Goal: Task Accomplishment & Management: Manage account settings

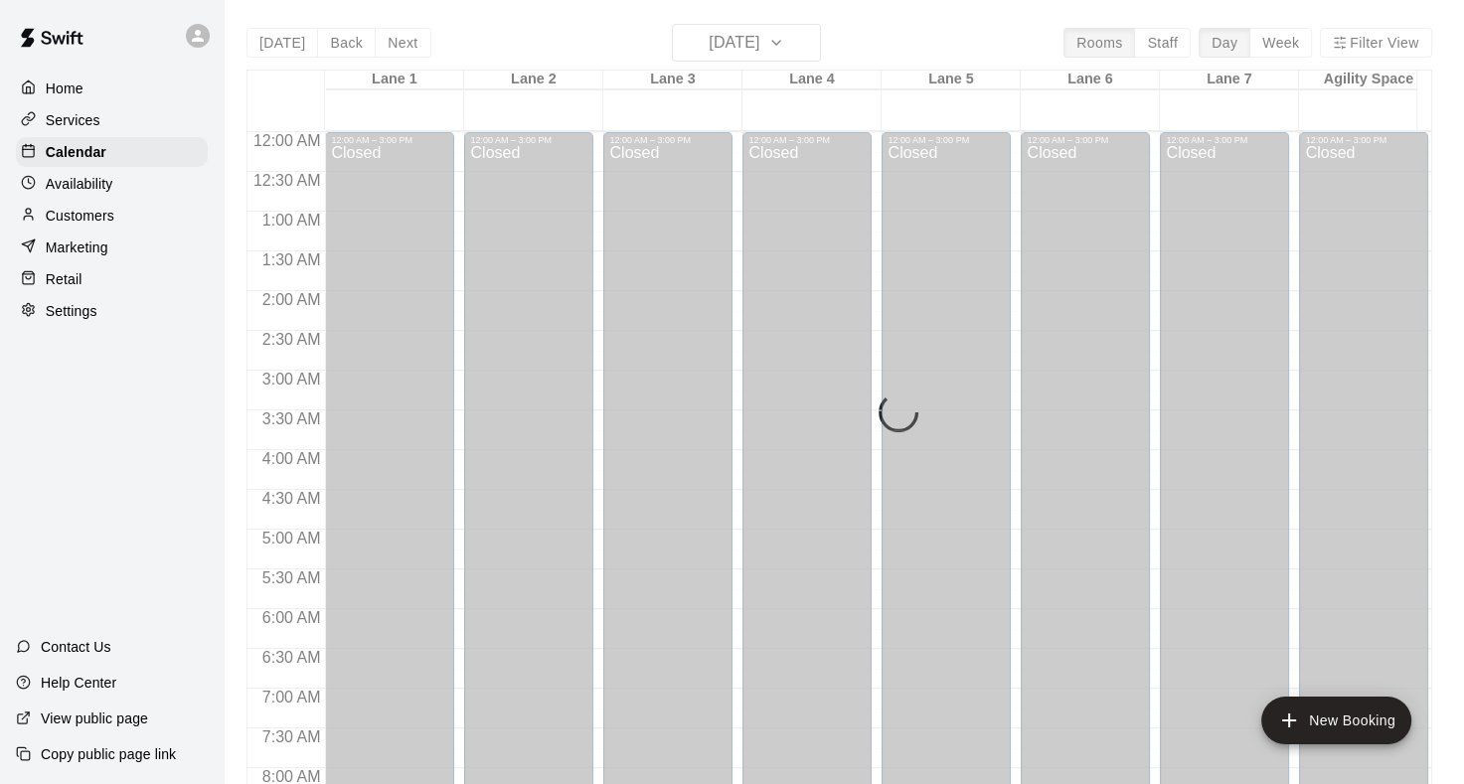
scroll to position [1157, 0]
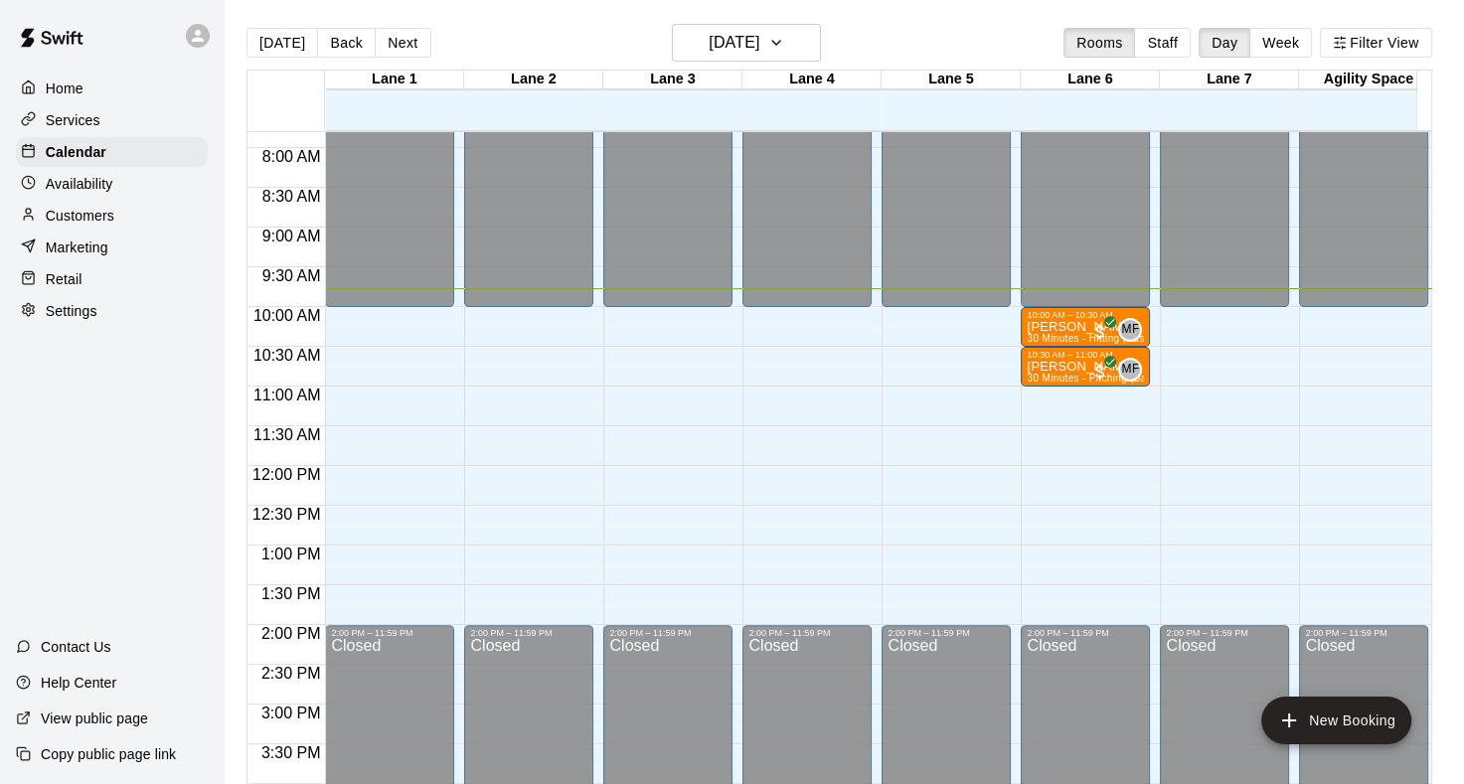
scroll to position [578, 0]
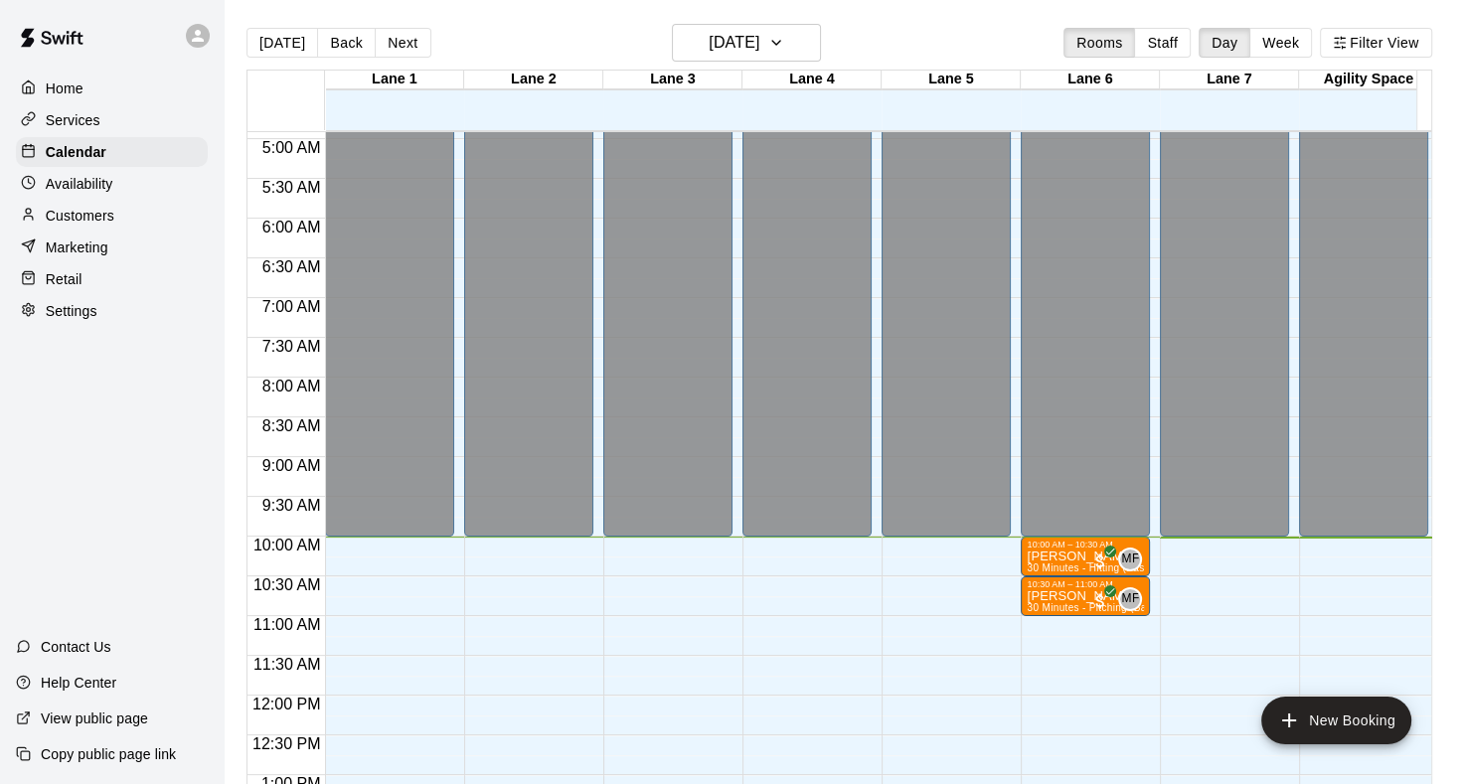
scroll to position [390, 0]
click at [780, 42] on icon "button" at bounding box center [776, 43] width 8 height 4
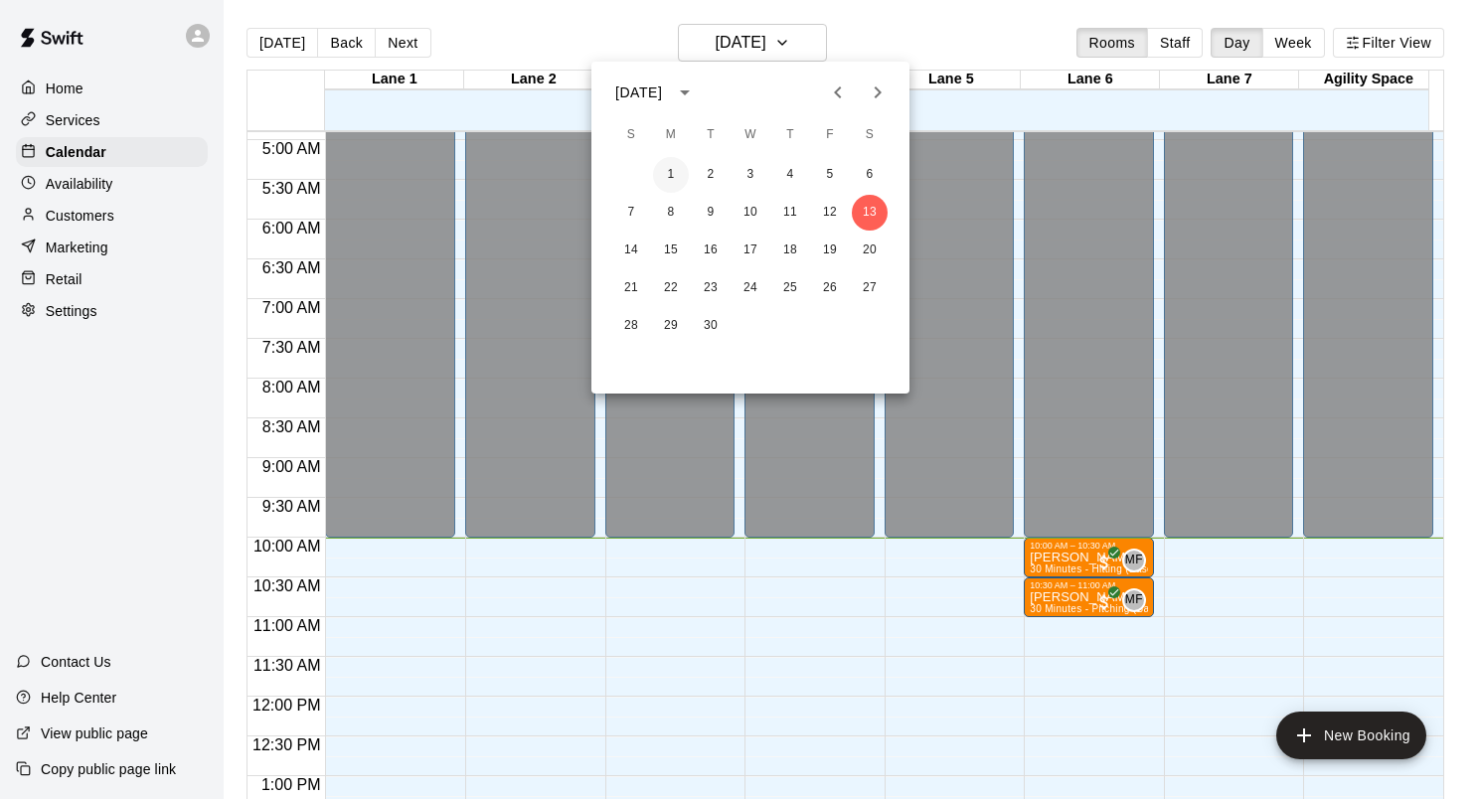
click at [666, 179] on button "1" at bounding box center [671, 175] width 36 height 36
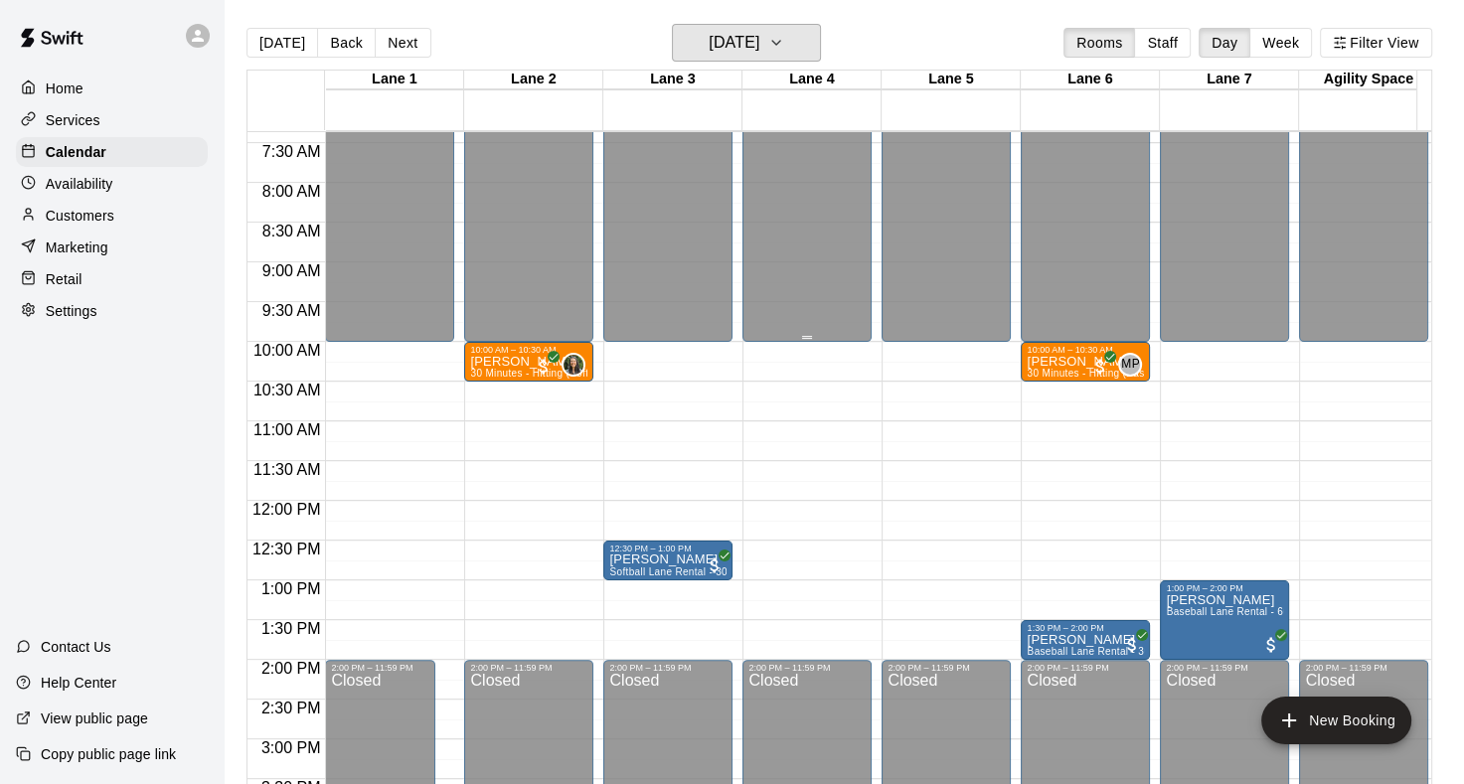
scroll to position [589, 0]
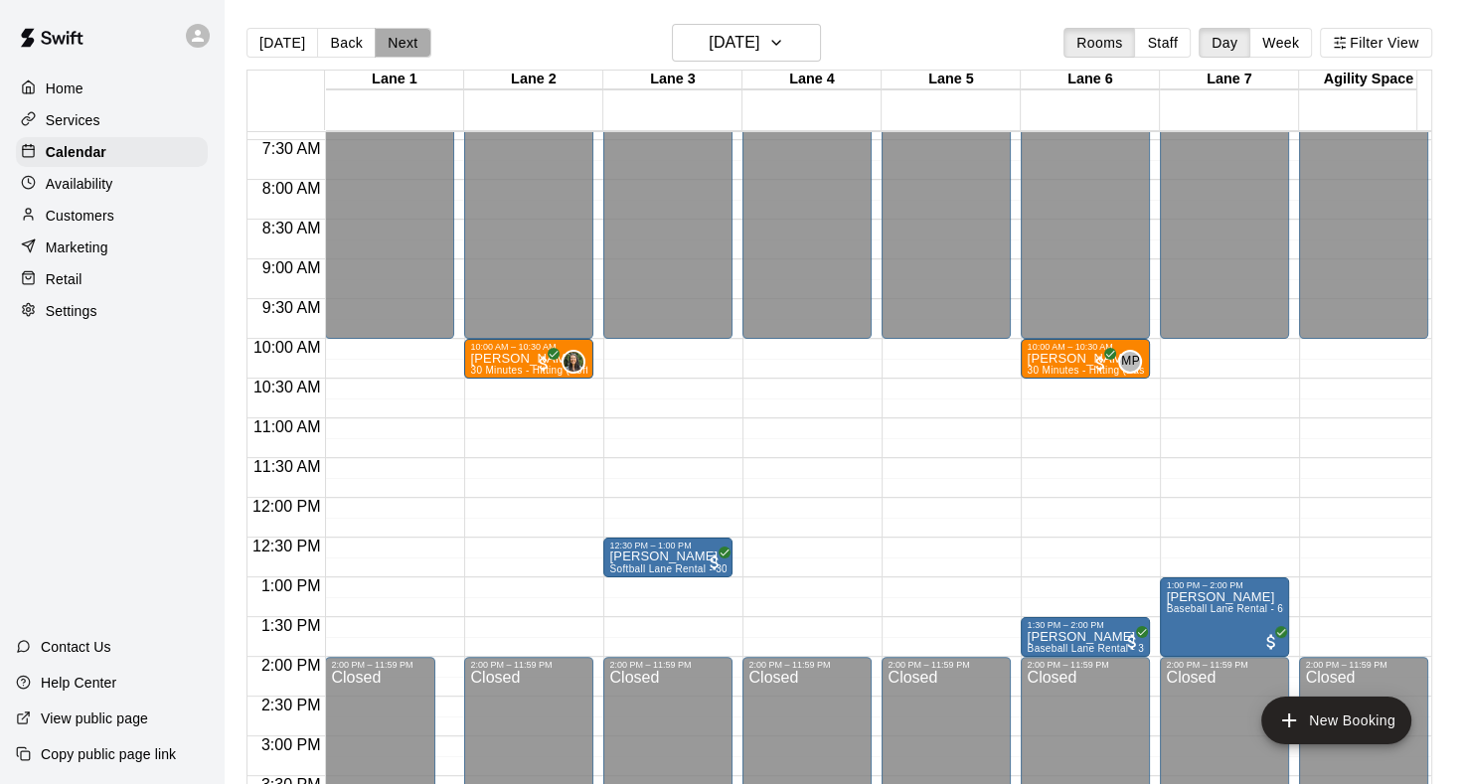
click at [414, 45] on button "Next" at bounding box center [403, 43] width 56 height 30
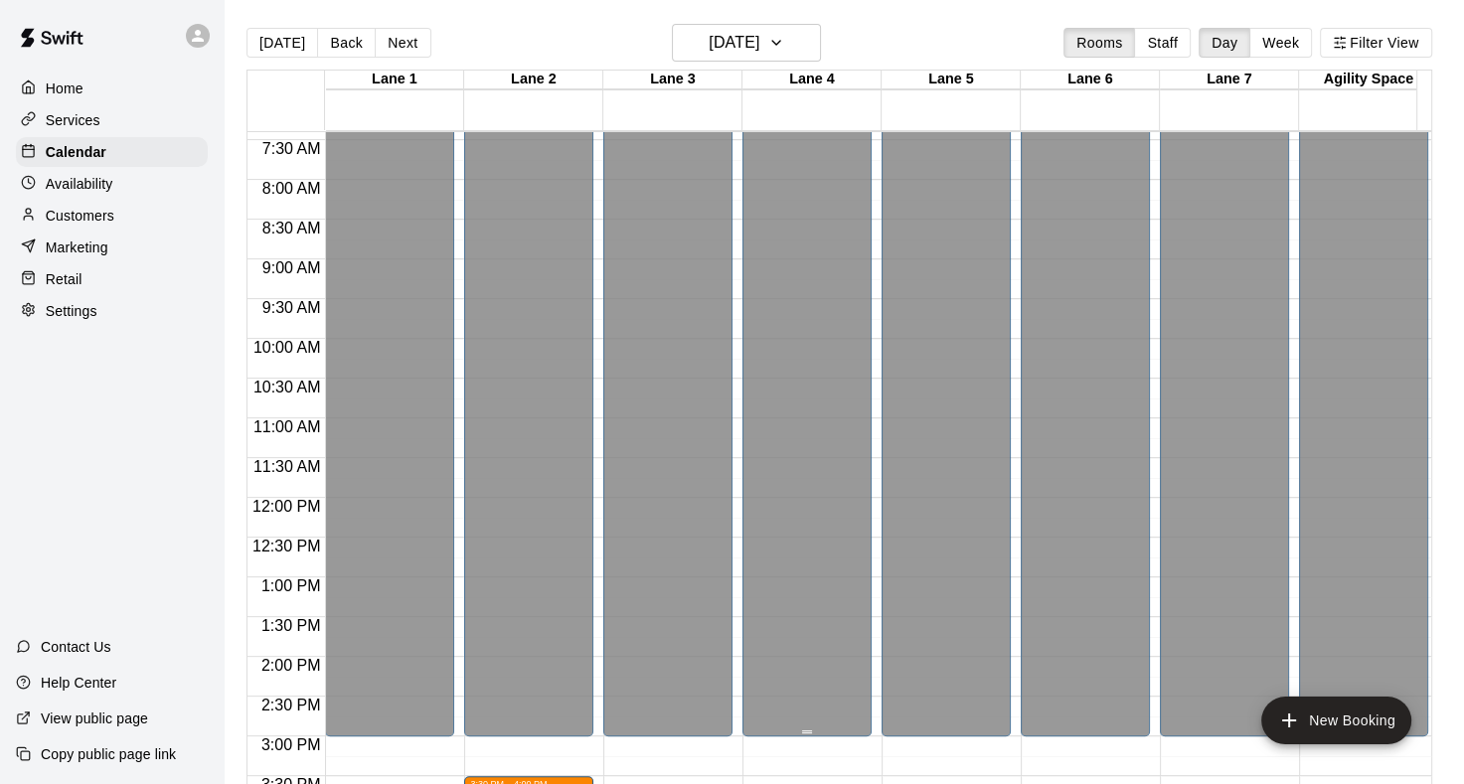
scroll to position [986, 0]
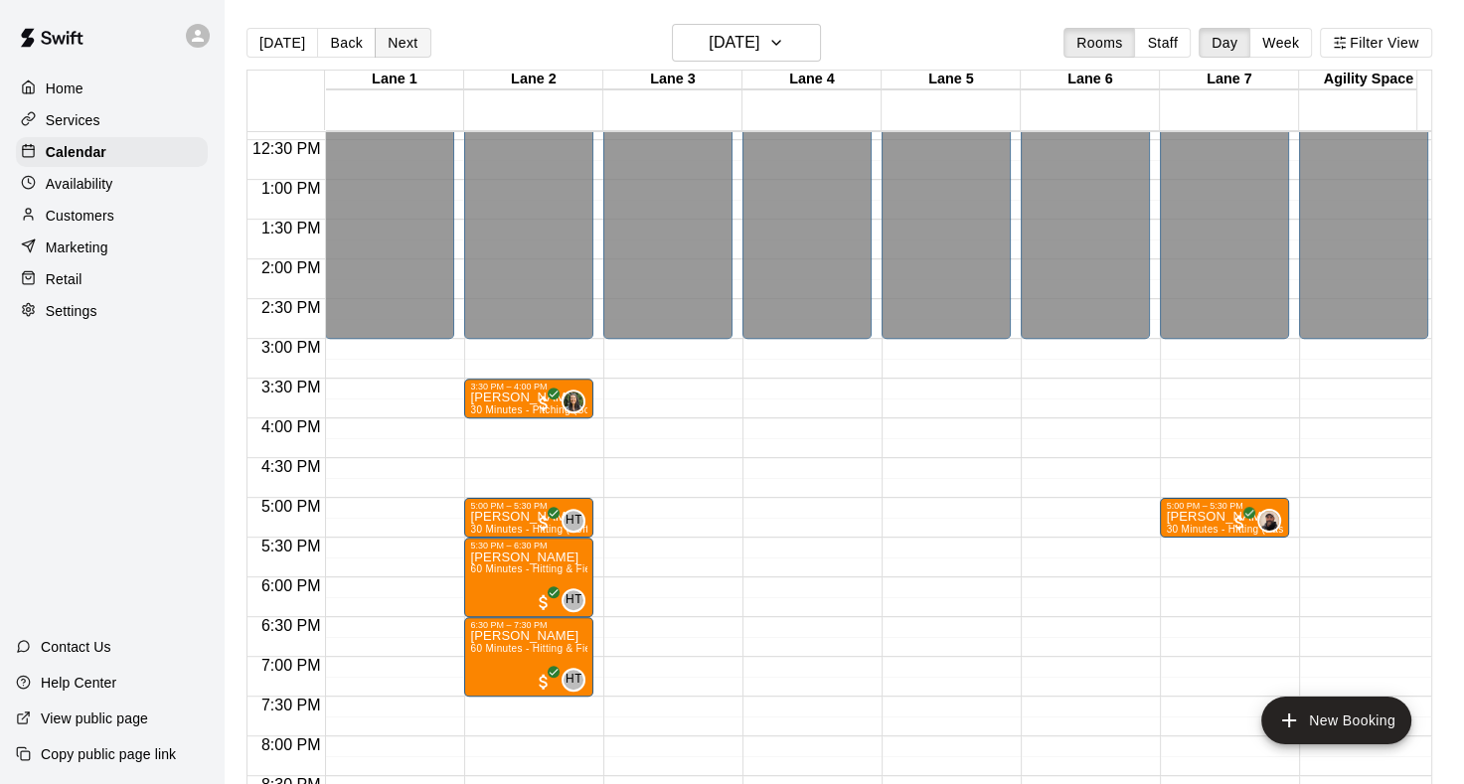
click at [398, 45] on button "Next" at bounding box center [403, 43] width 56 height 30
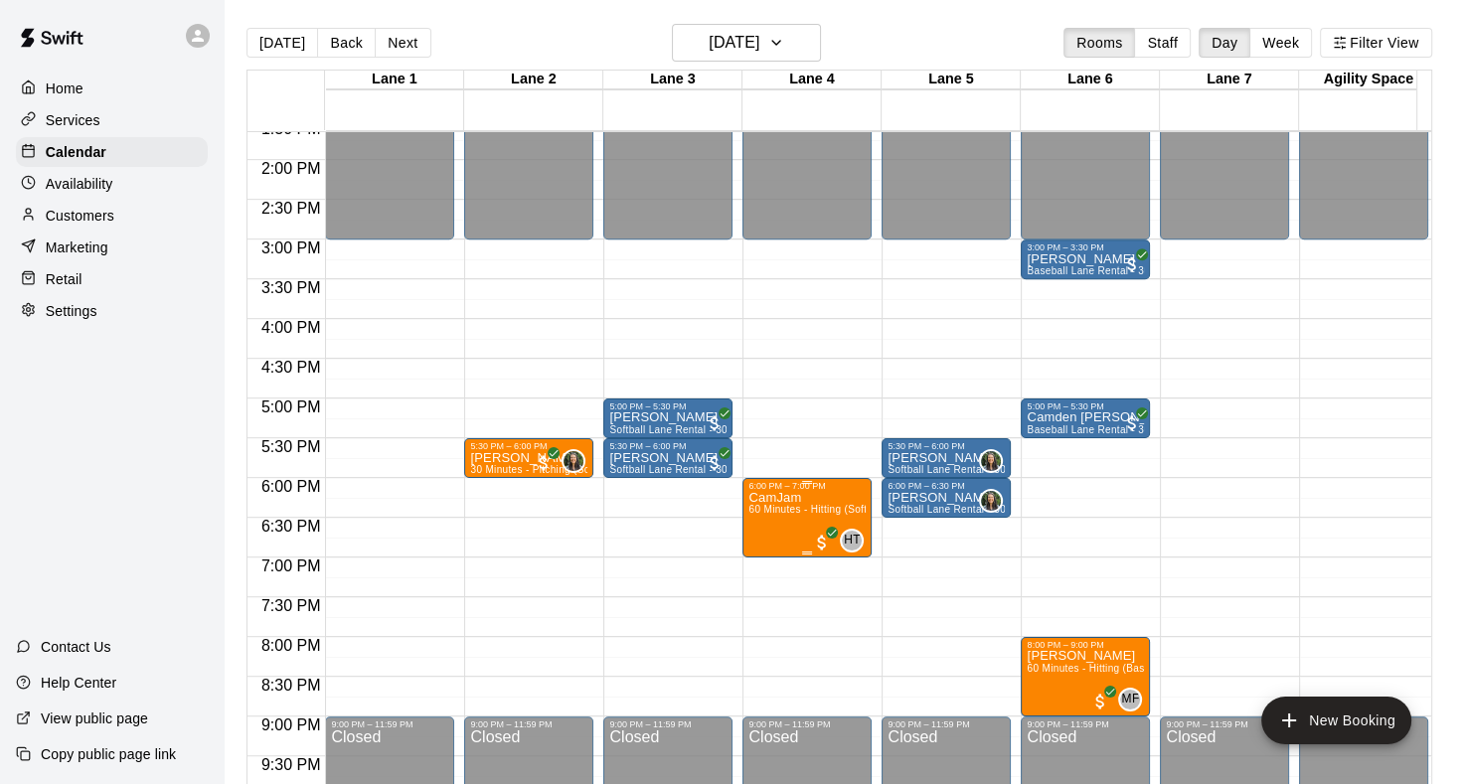
scroll to position [1185, 0]
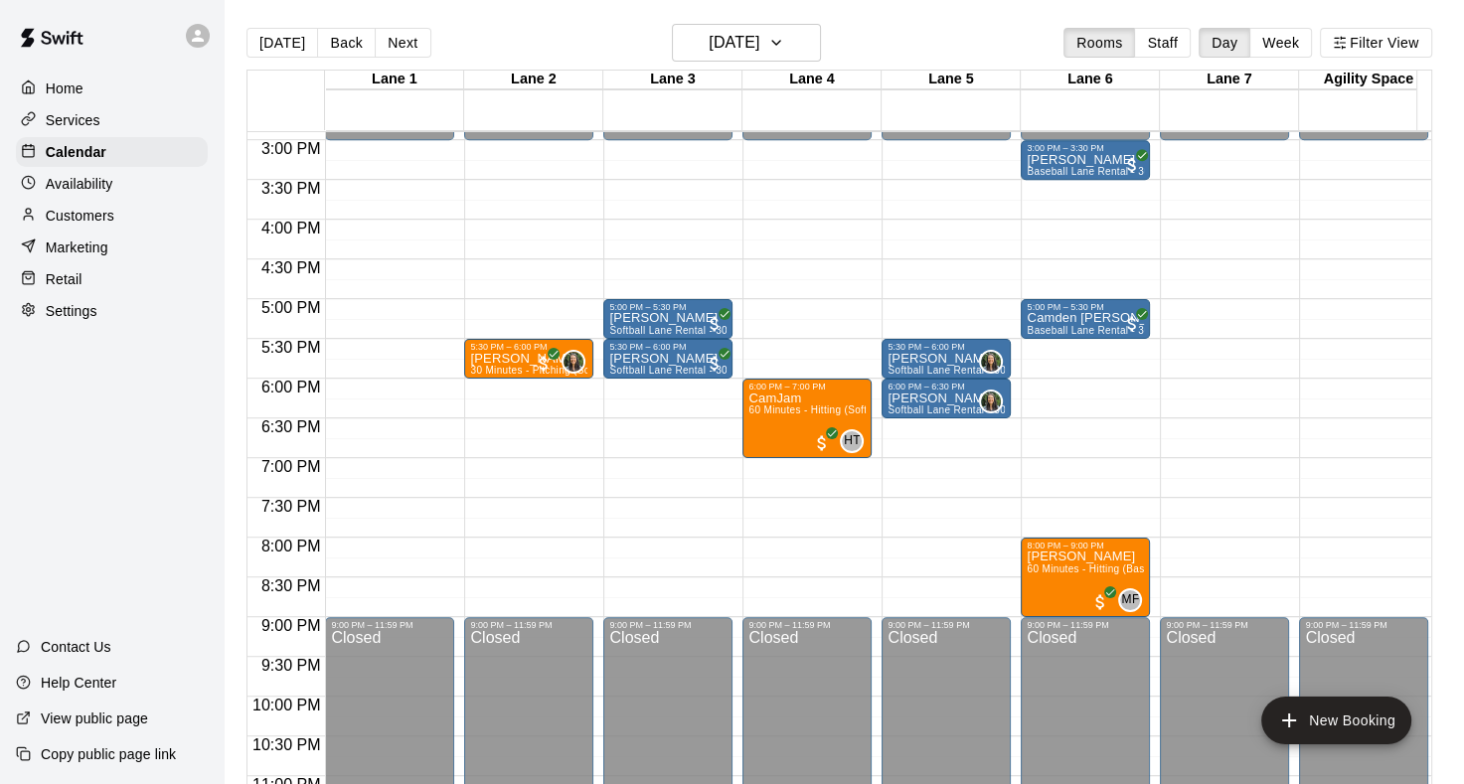
click at [402, 33] on button "Next" at bounding box center [403, 43] width 56 height 30
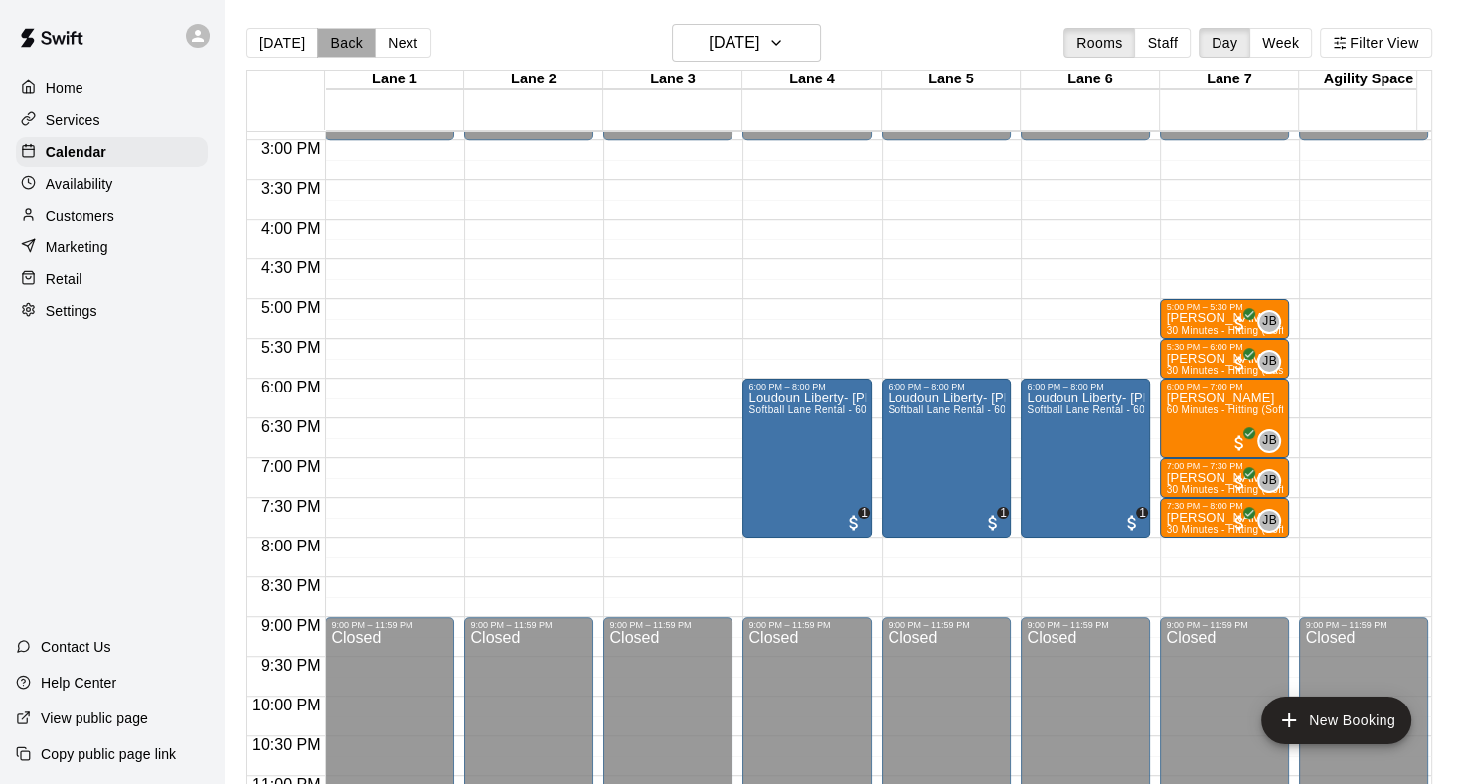
click at [330, 45] on button "Back" at bounding box center [346, 43] width 59 height 30
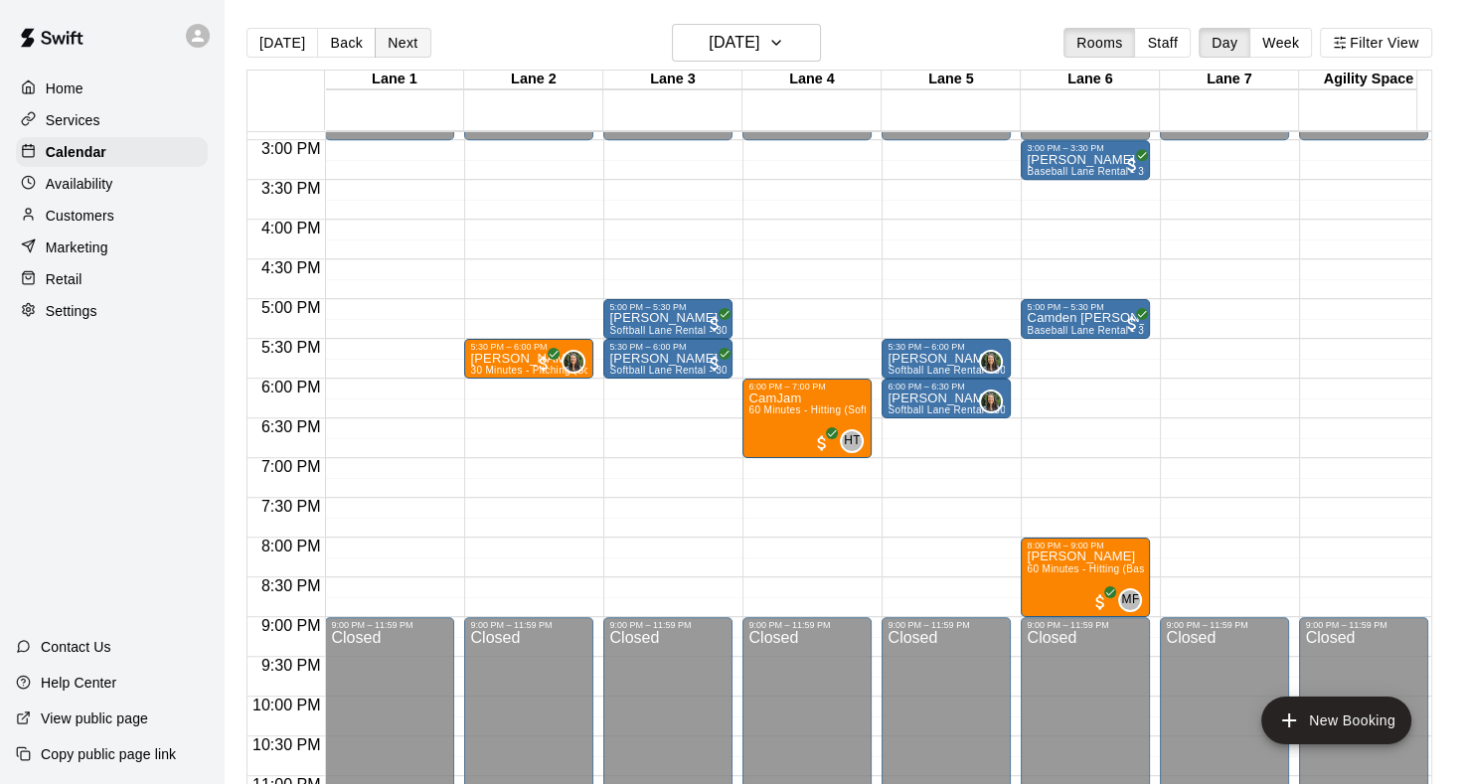
click at [403, 46] on button "Next" at bounding box center [403, 43] width 56 height 30
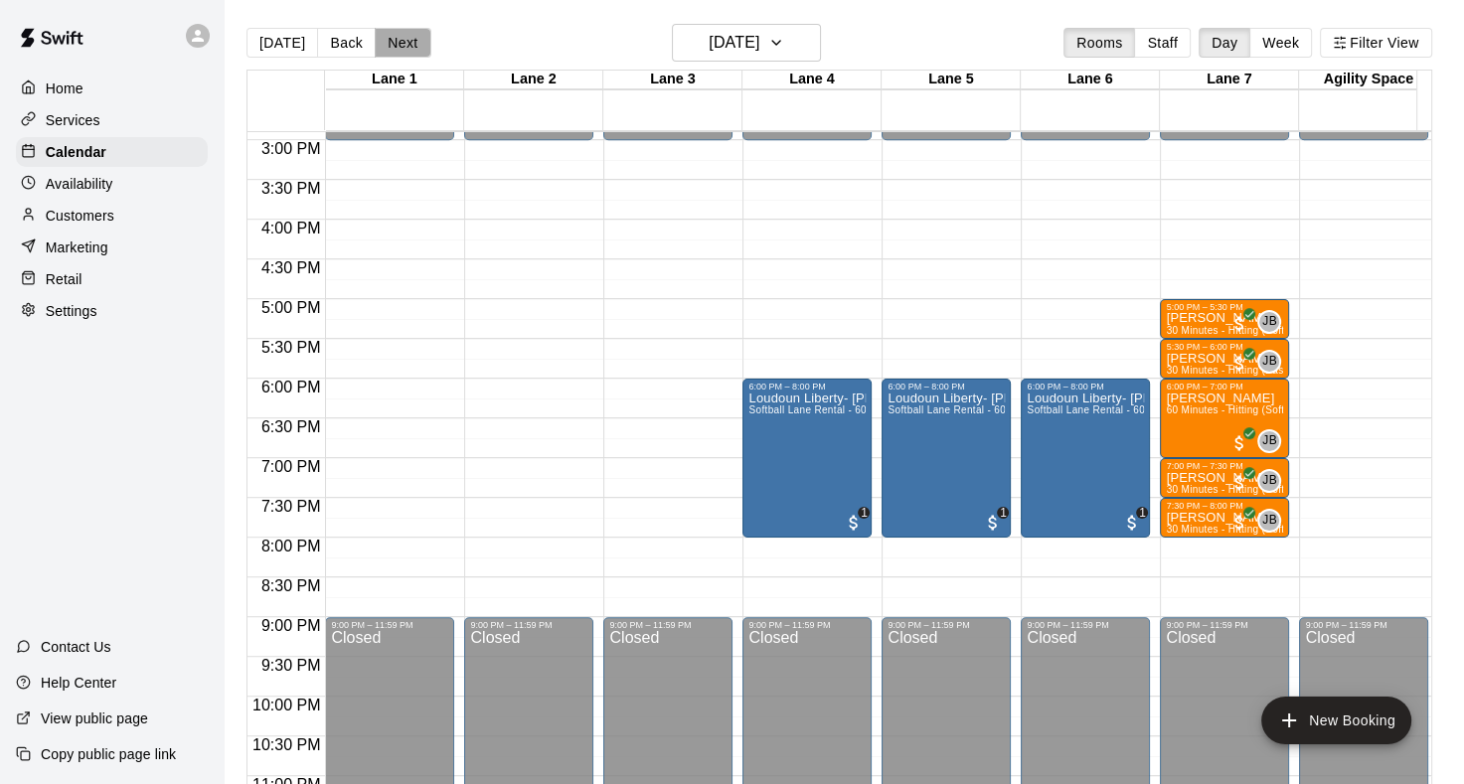
click at [415, 37] on button "Next" at bounding box center [403, 43] width 56 height 30
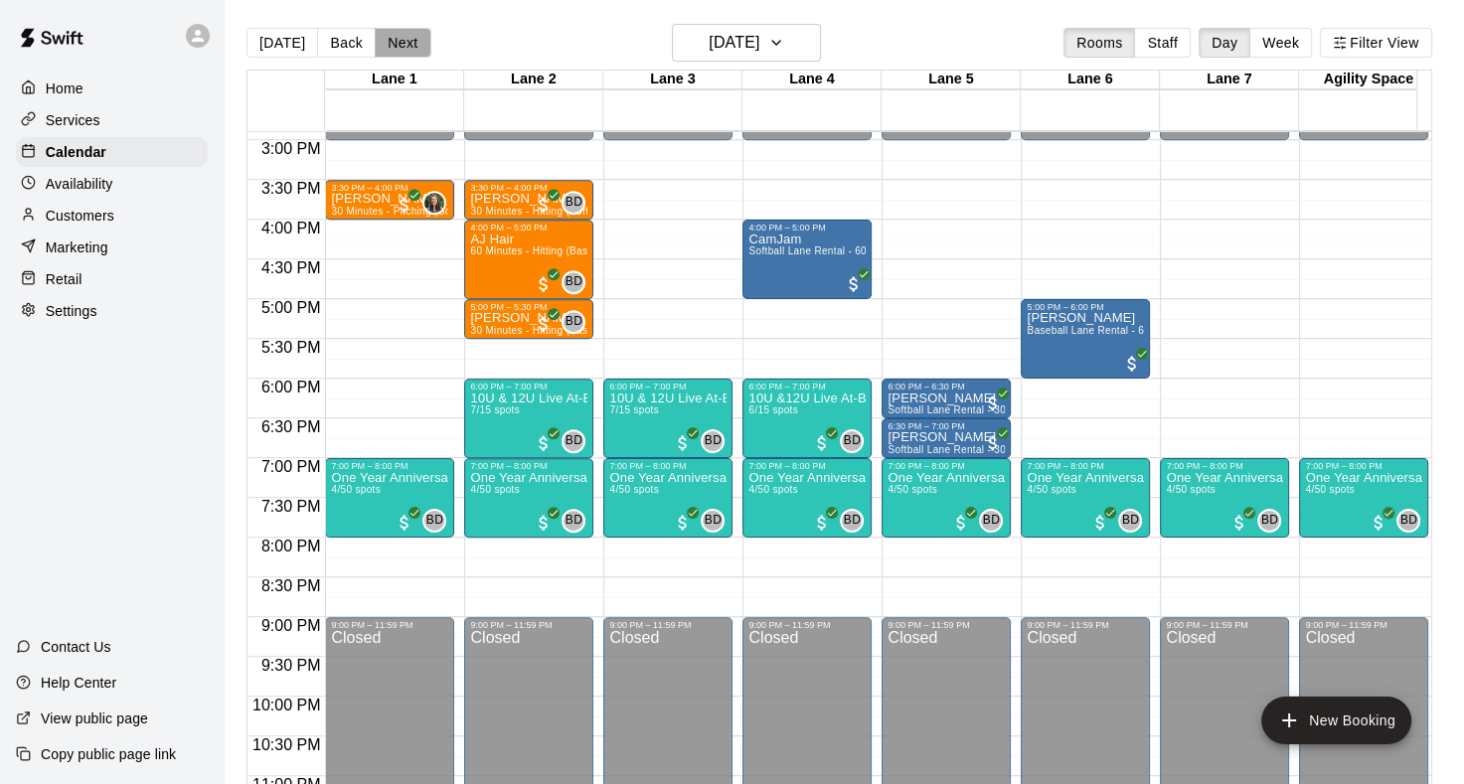
click at [409, 44] on button "Next" at bounding box center [403, 43] width 56 height 30
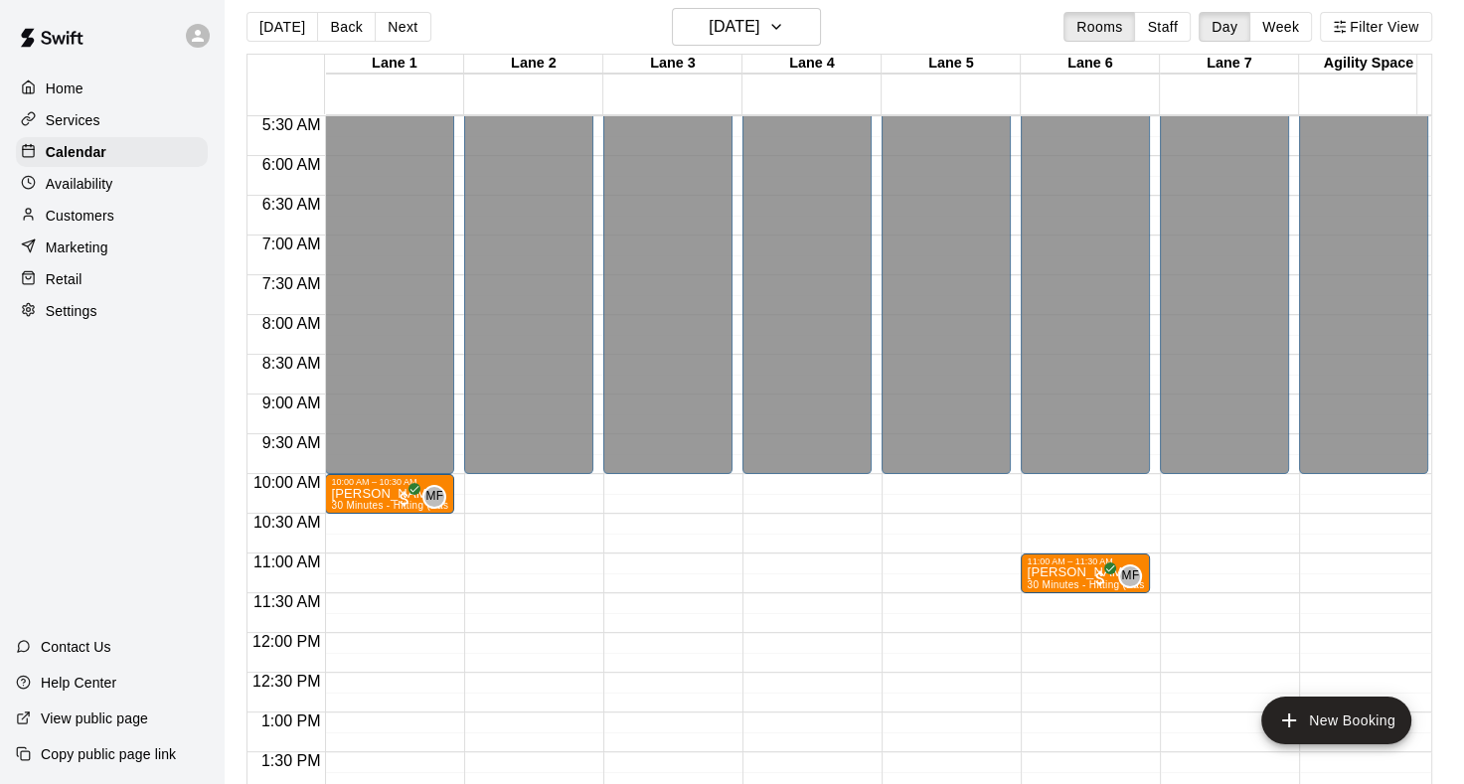
scroll to position [0, 0]
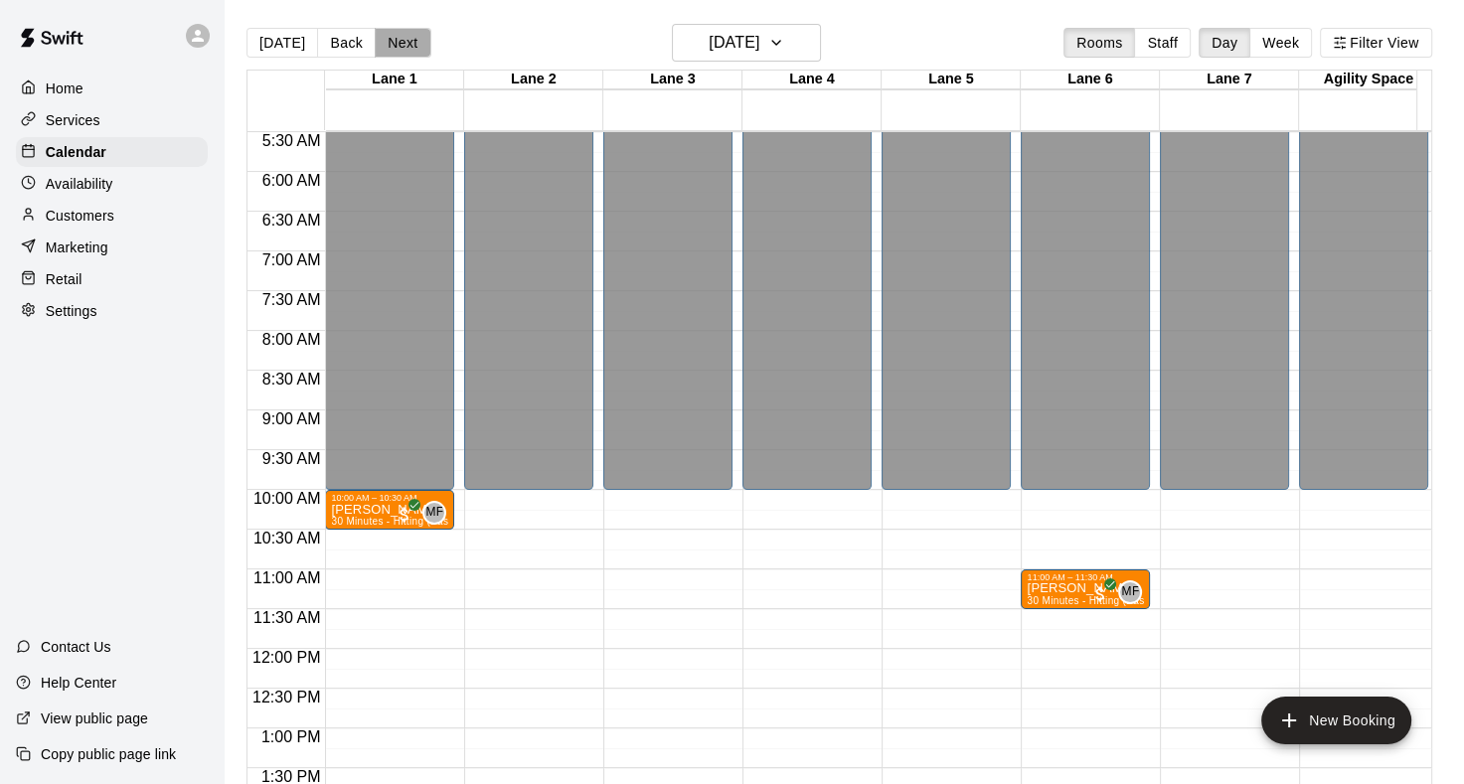
click at [395, 39] on button "Next" at bounding box center [403, 43] width 56 height 30
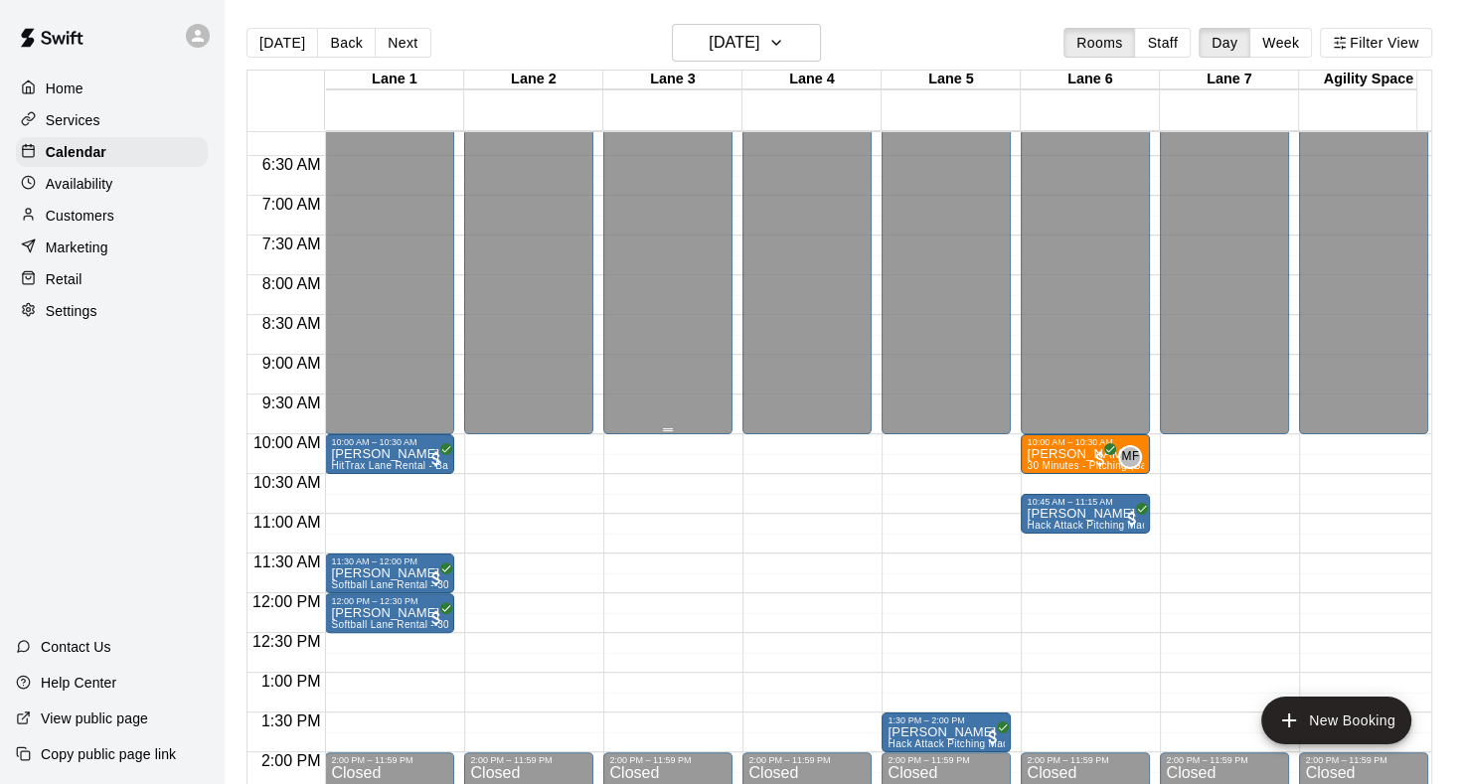
scroll to position [537, 0]
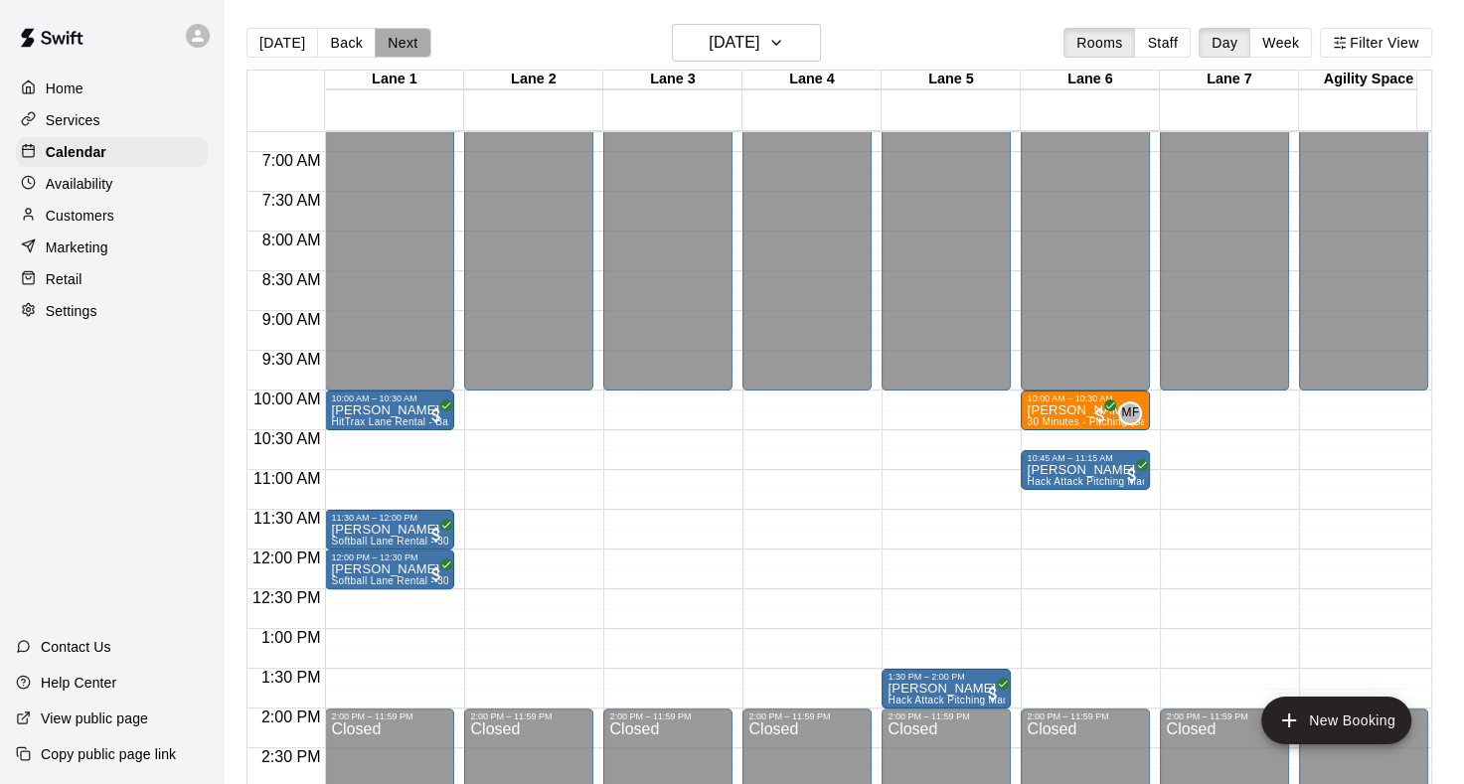
click at [406, 49] on button "Next" at bounding box center [403, 43] width 56 height 30
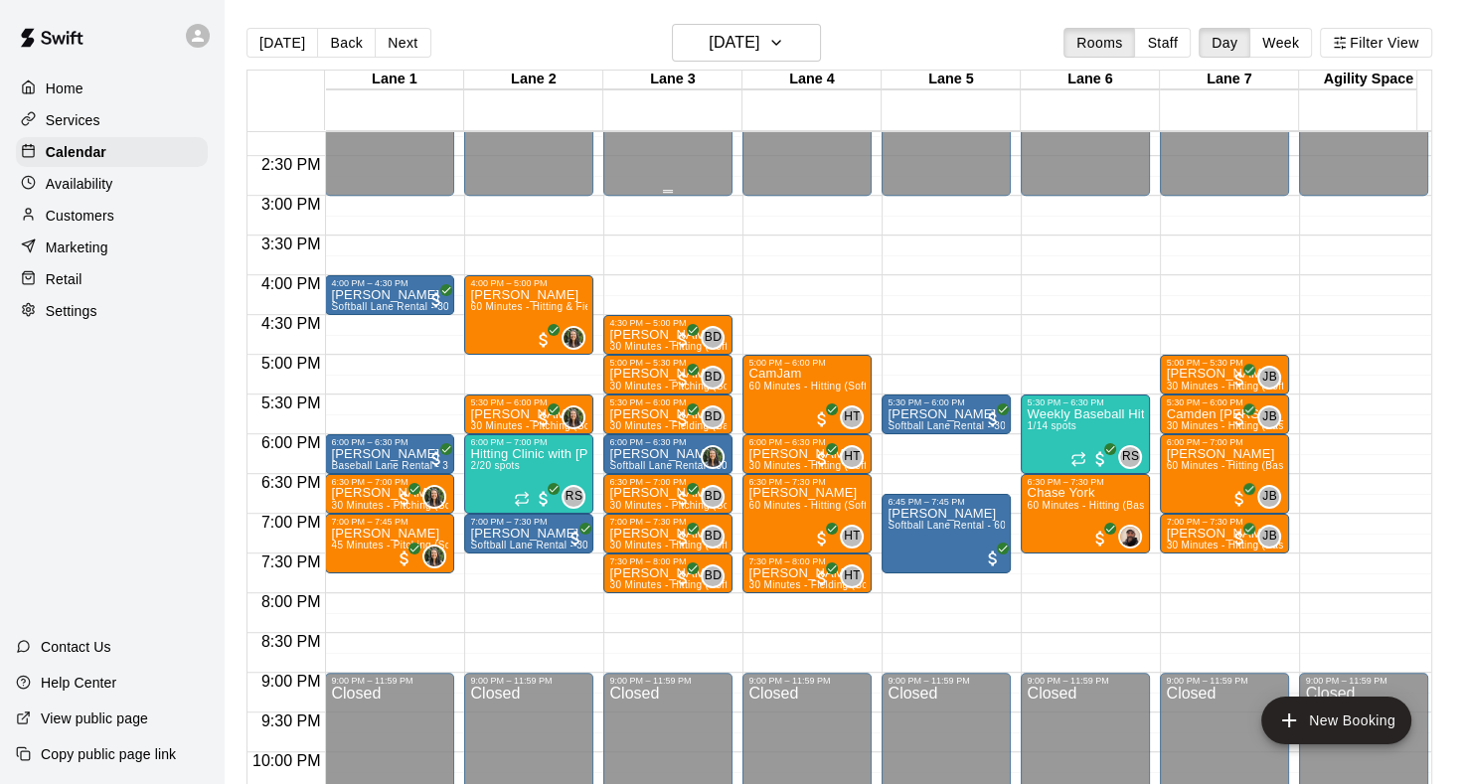
scroll to position [1133, 0]
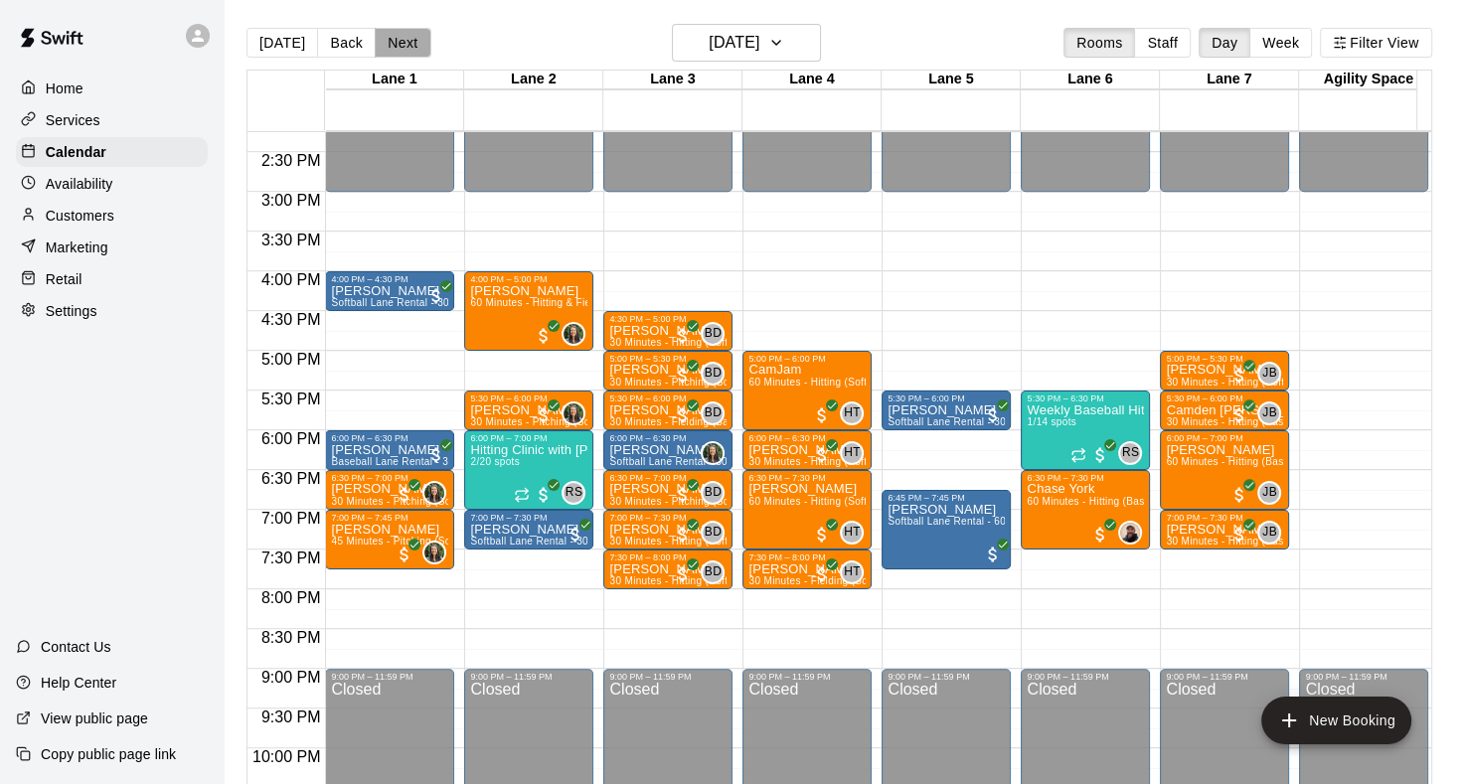
click at [409, 49] on button "Next" at bounding box center [403, 43] width 56 height 30
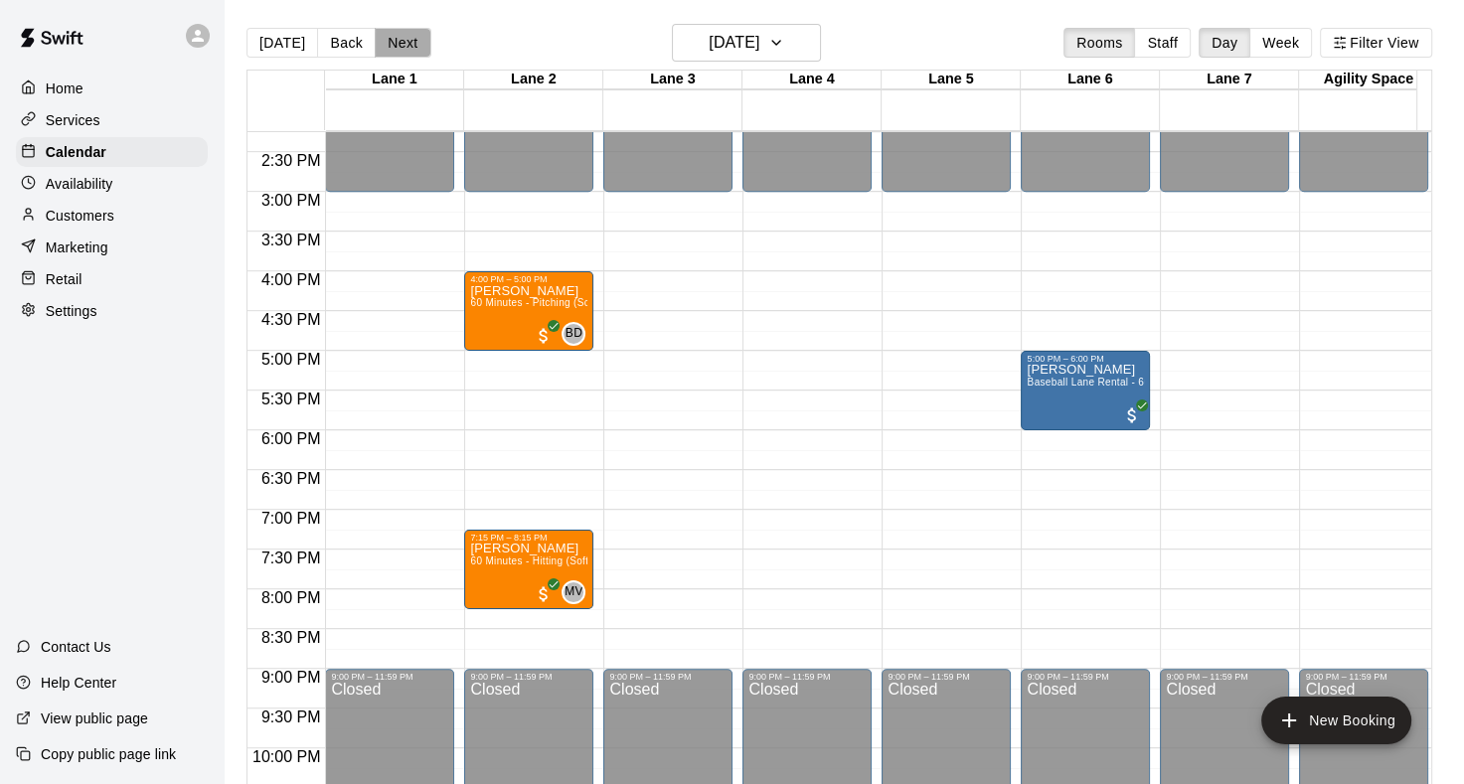
click at [403, 56] on button "Next" at bounding box center [403, 43] width 56 height 30
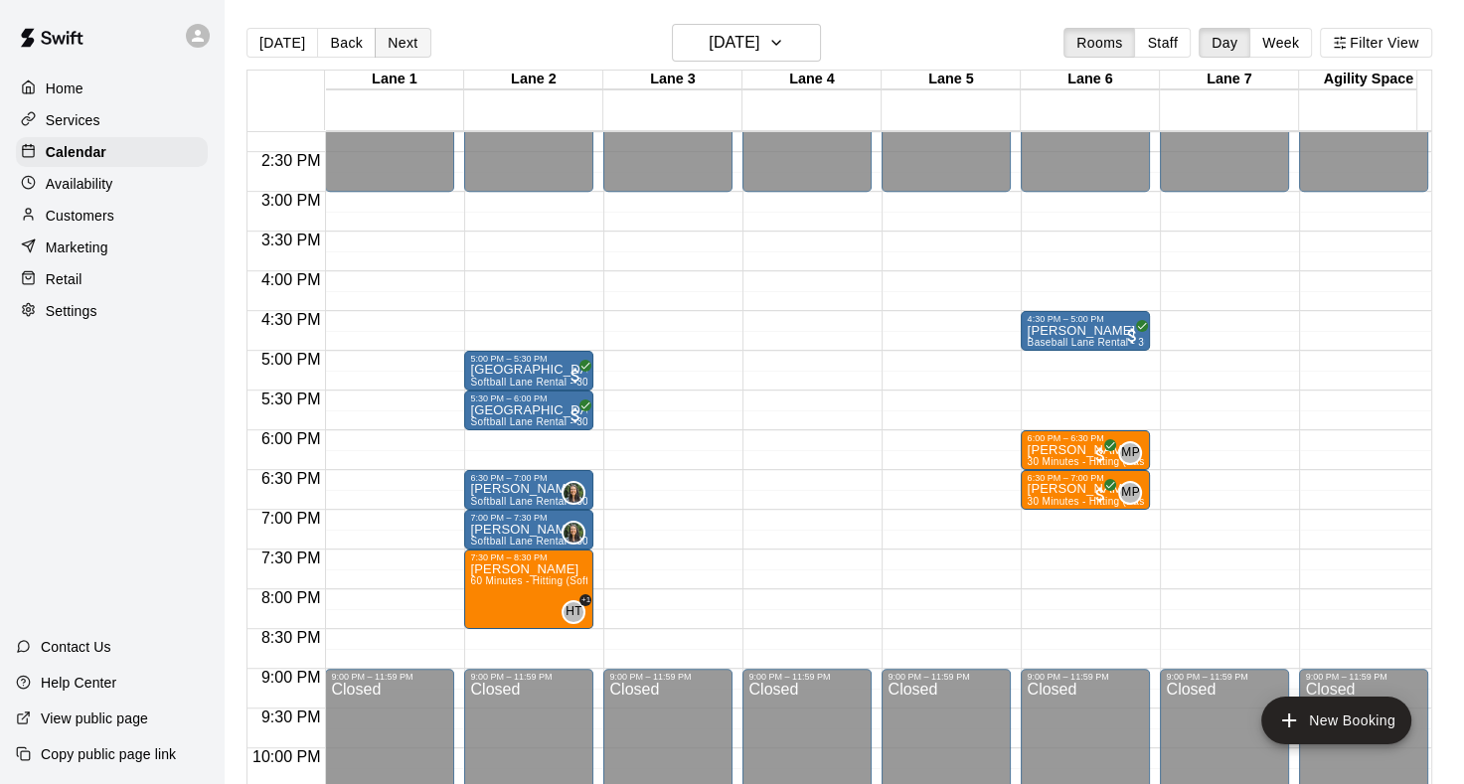
click at [411, 44] on button "Next" at bounding box center [403, 43] width 56 height 30
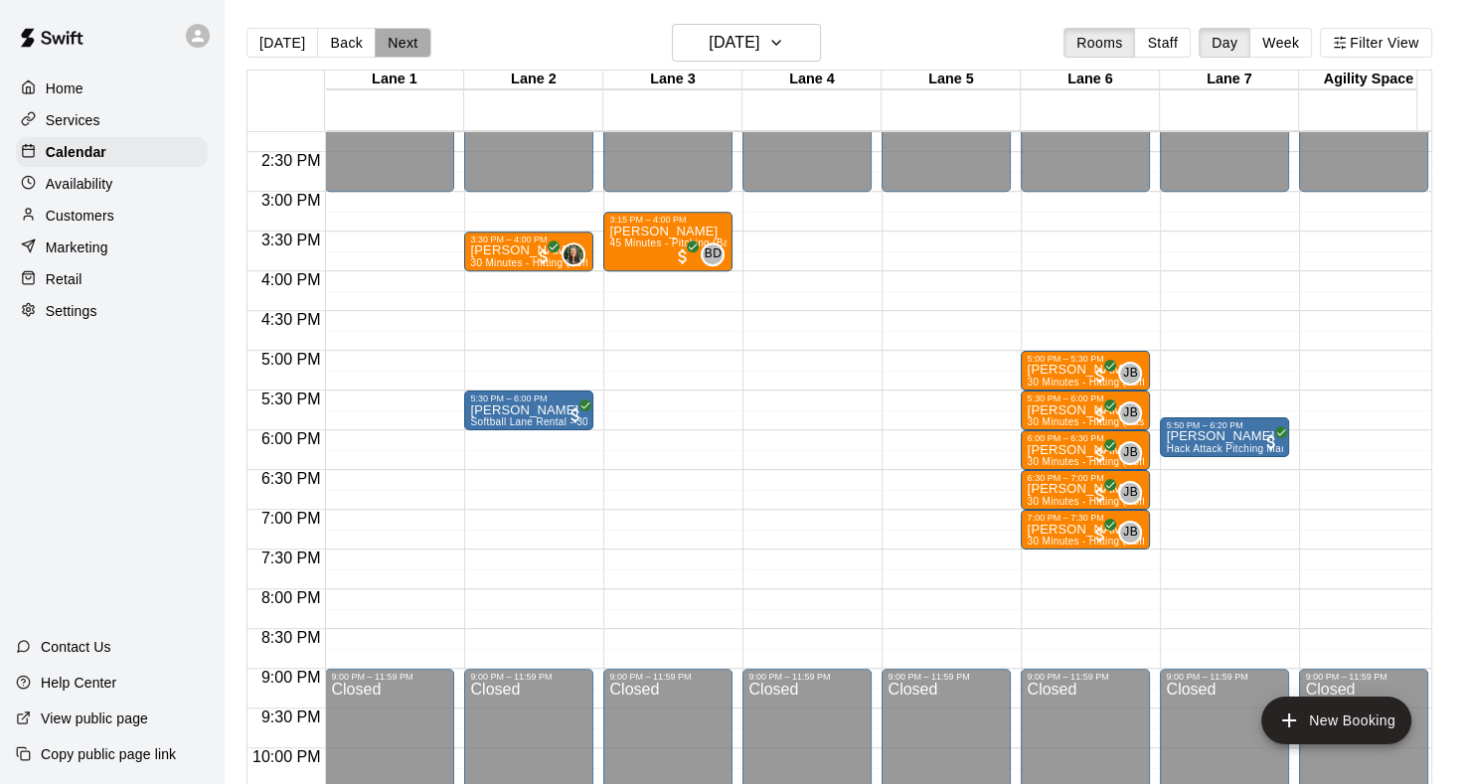
click at [407, 50] on button "Next" at bounding box center [403, 43] width 56 height 30
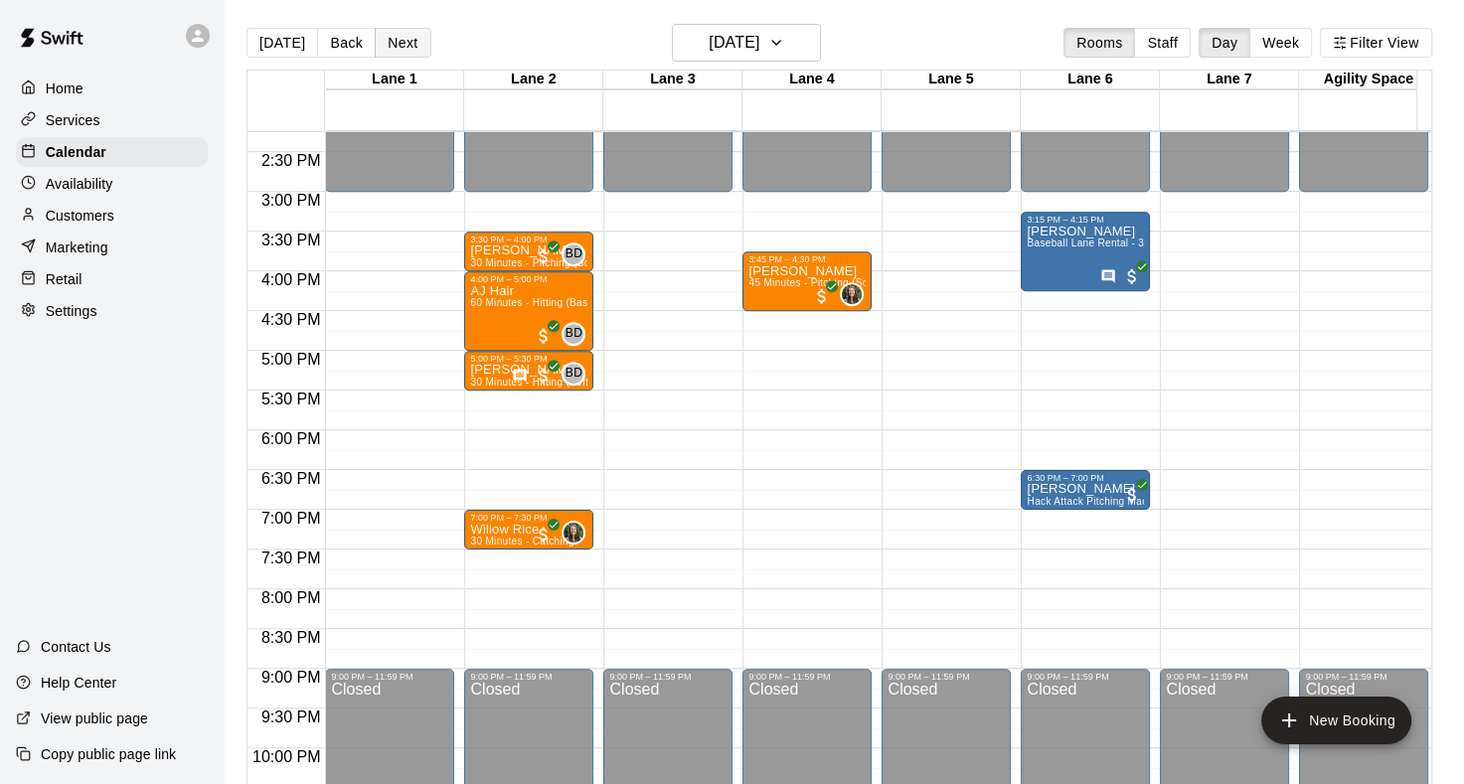
click at [415, 48] on button "Next" at bounding box center [403, 43] width 56 height 30
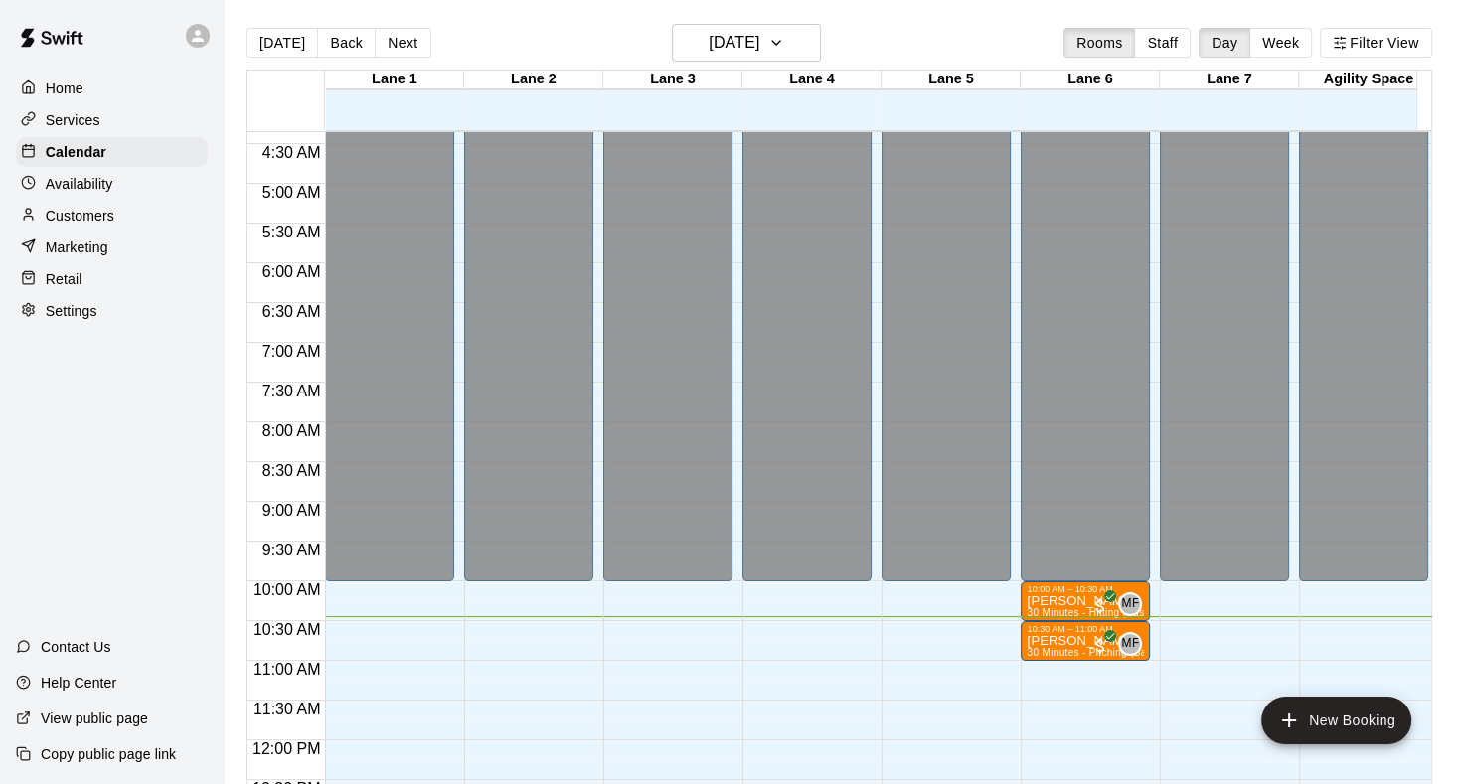
scroll to position [537, 0]
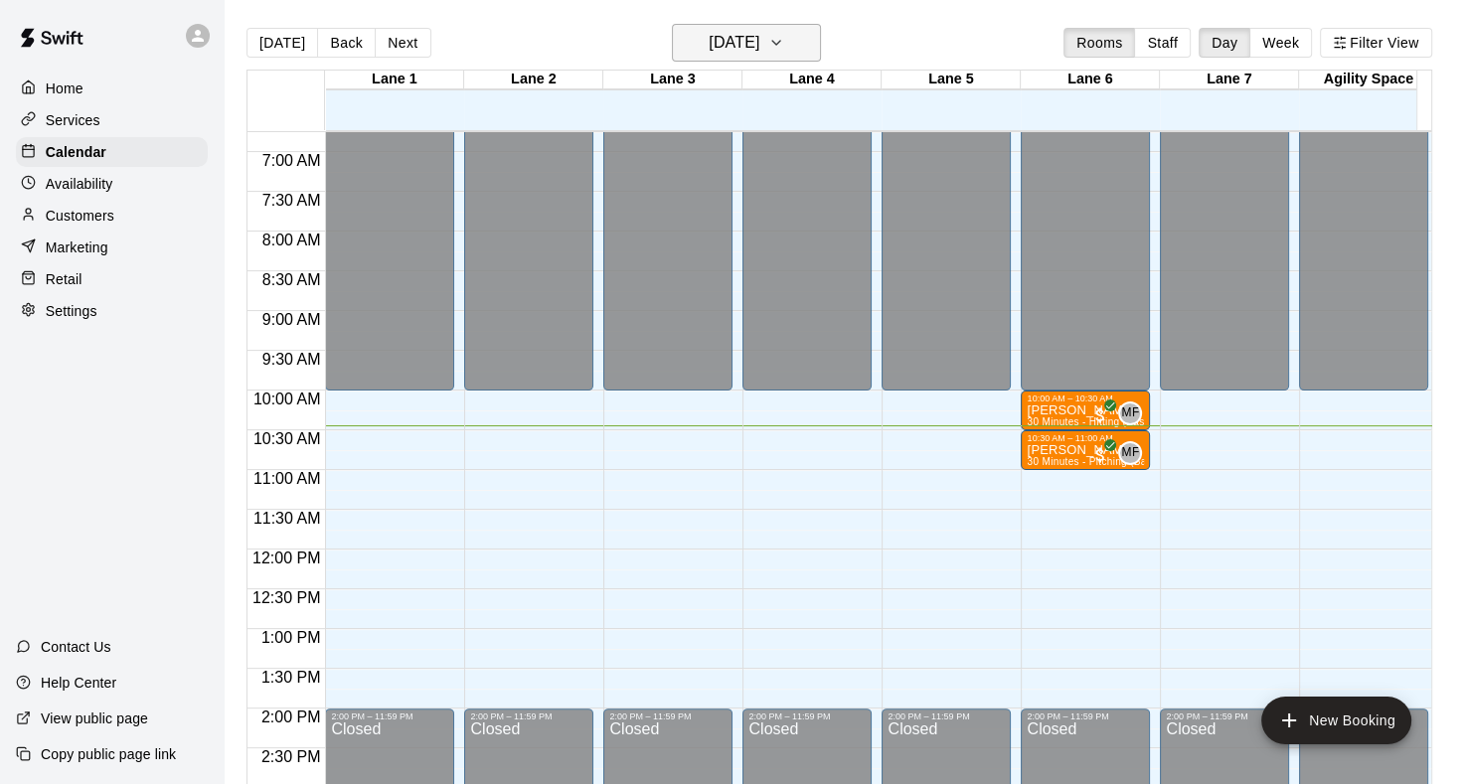
click at [784, 50] on icon "button" at bounding box center [776, 43] width 16 height 24
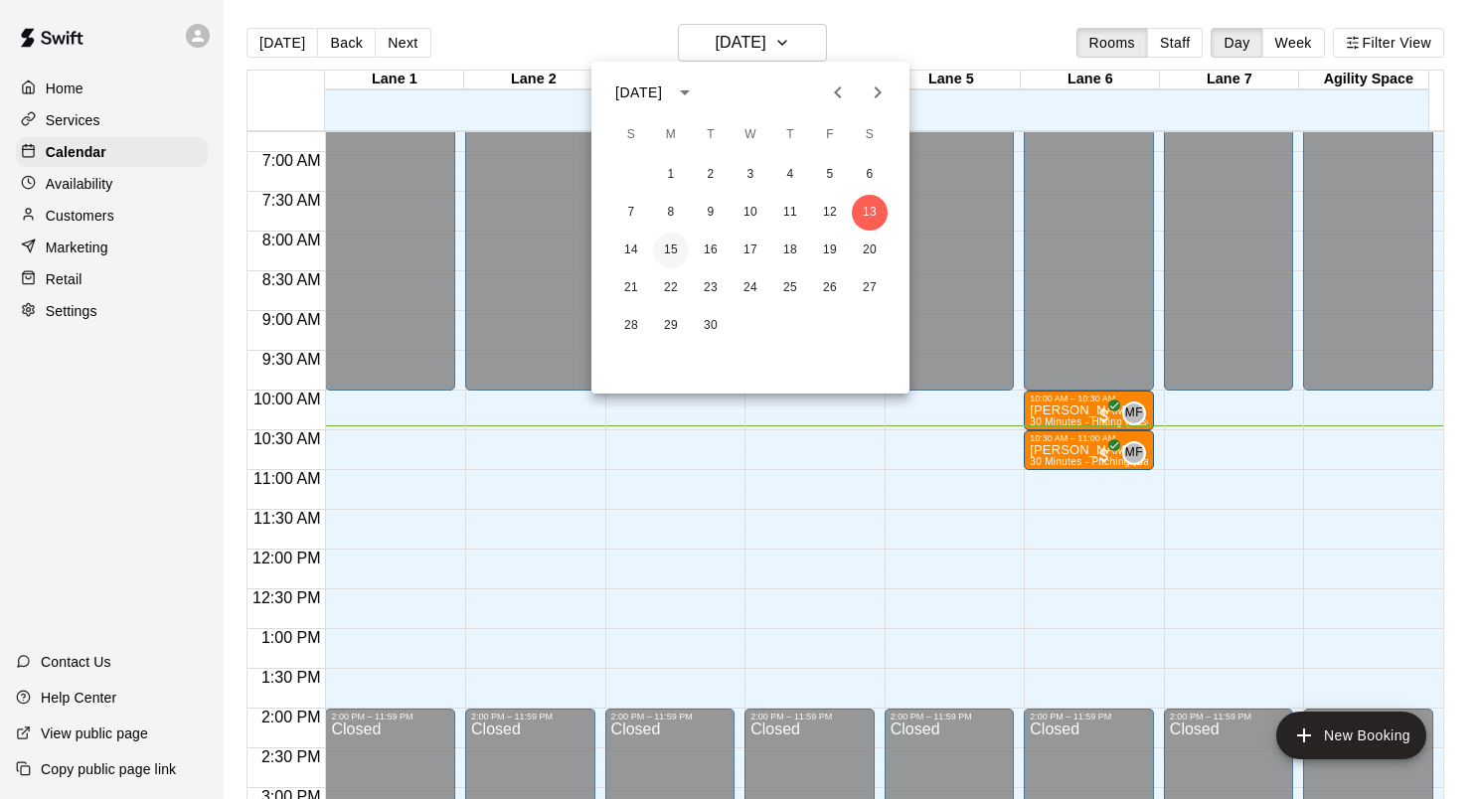
click at [668, 251] on button "15" at bounding box center [671, 251] width 36 height 36
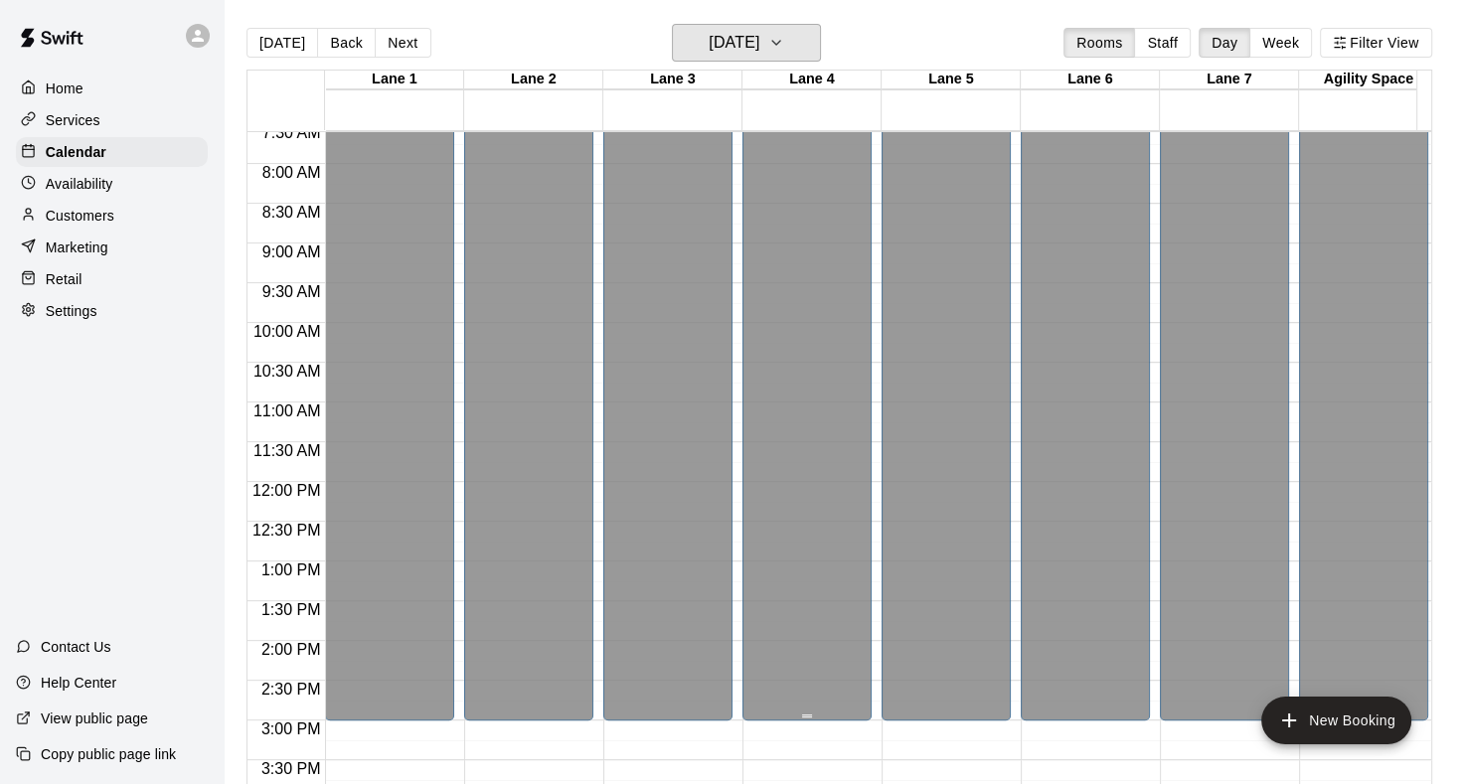
scroll to position [437, 0]
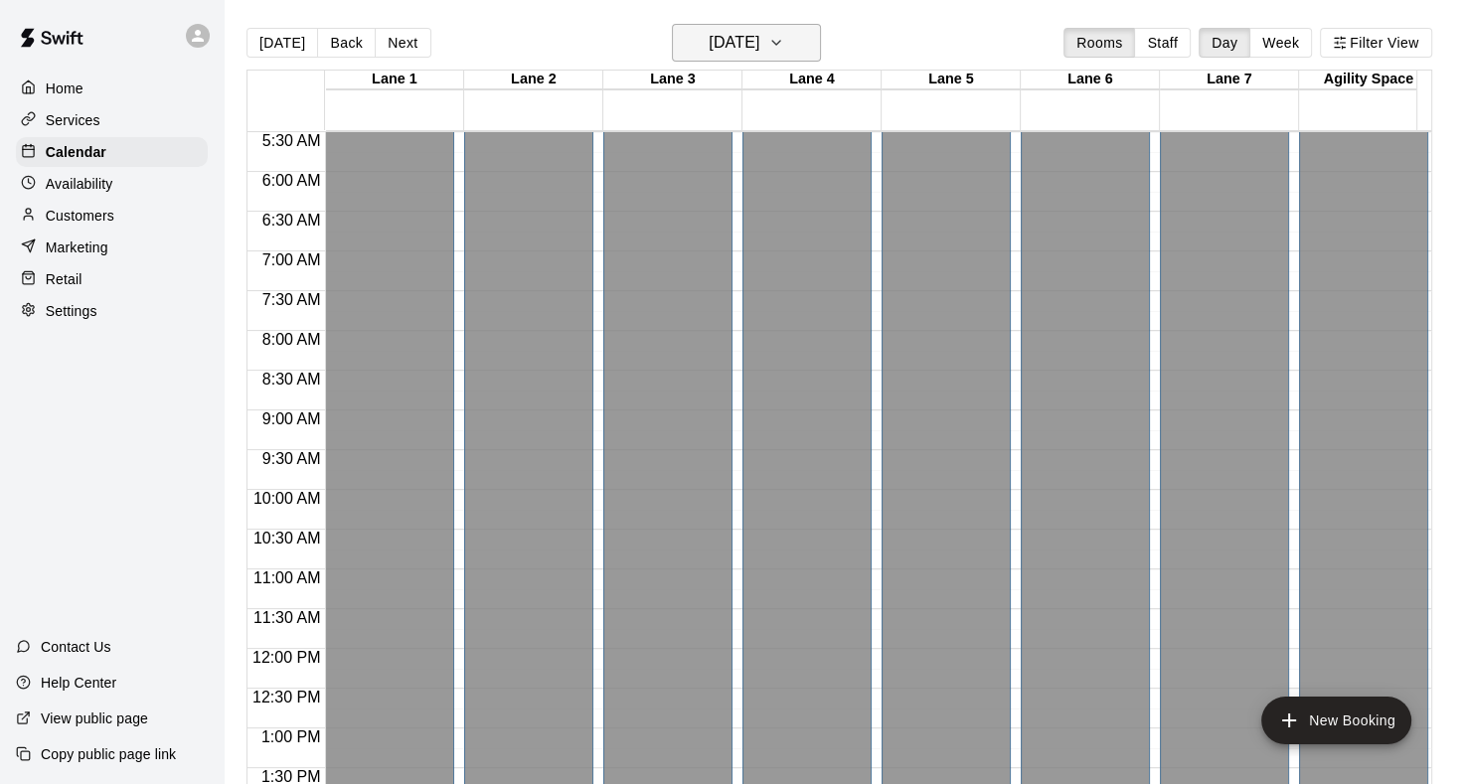
click at [784, 46] on icon "button" at bounding box center [776, 43] width 16 height 24
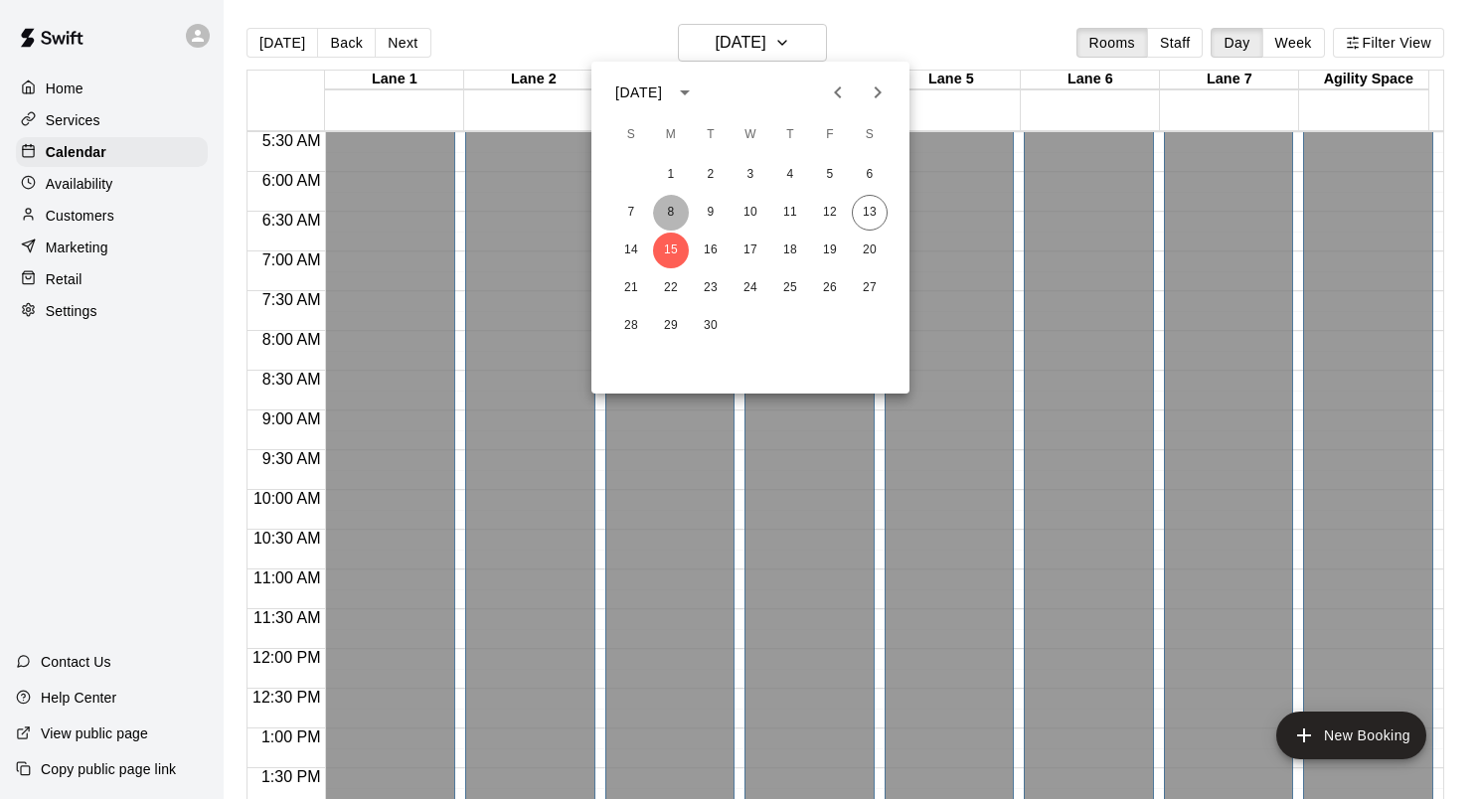
click at [673, 209] on button "8" at bounding box center [671, 213] width 36 height 36
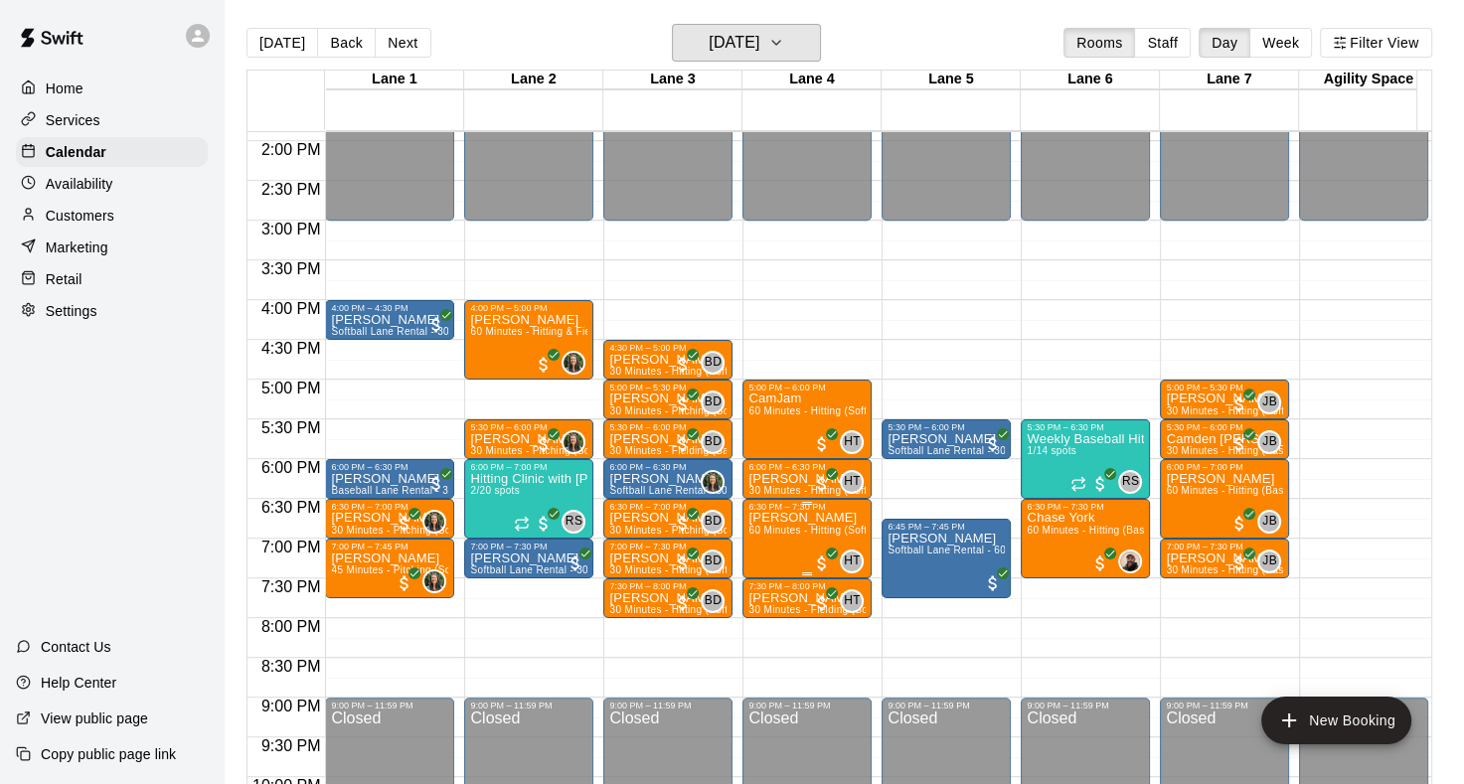
scroll to position [1233, 0]
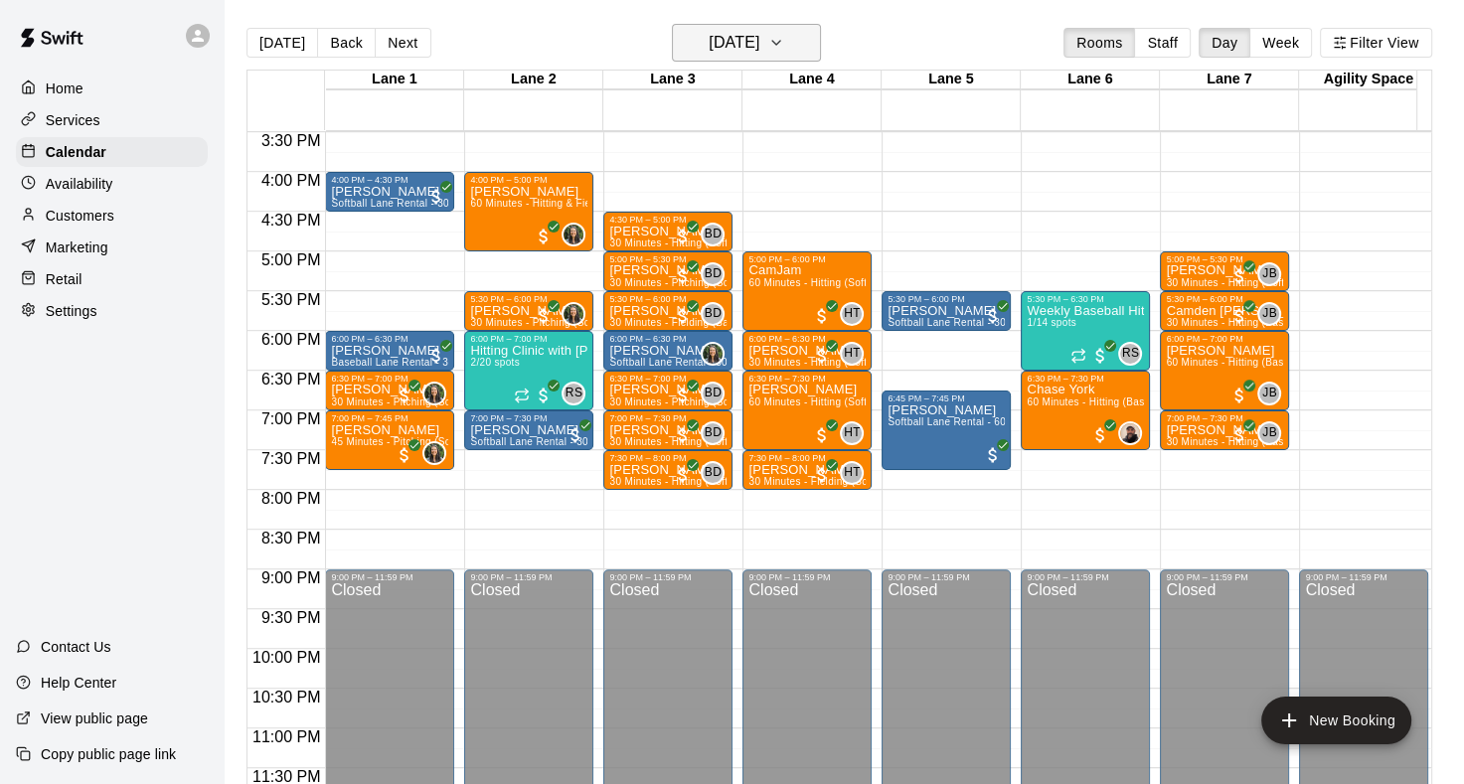
click at [784, 46] on icon "button" at bounding box center [776, 43] width 16 height 24
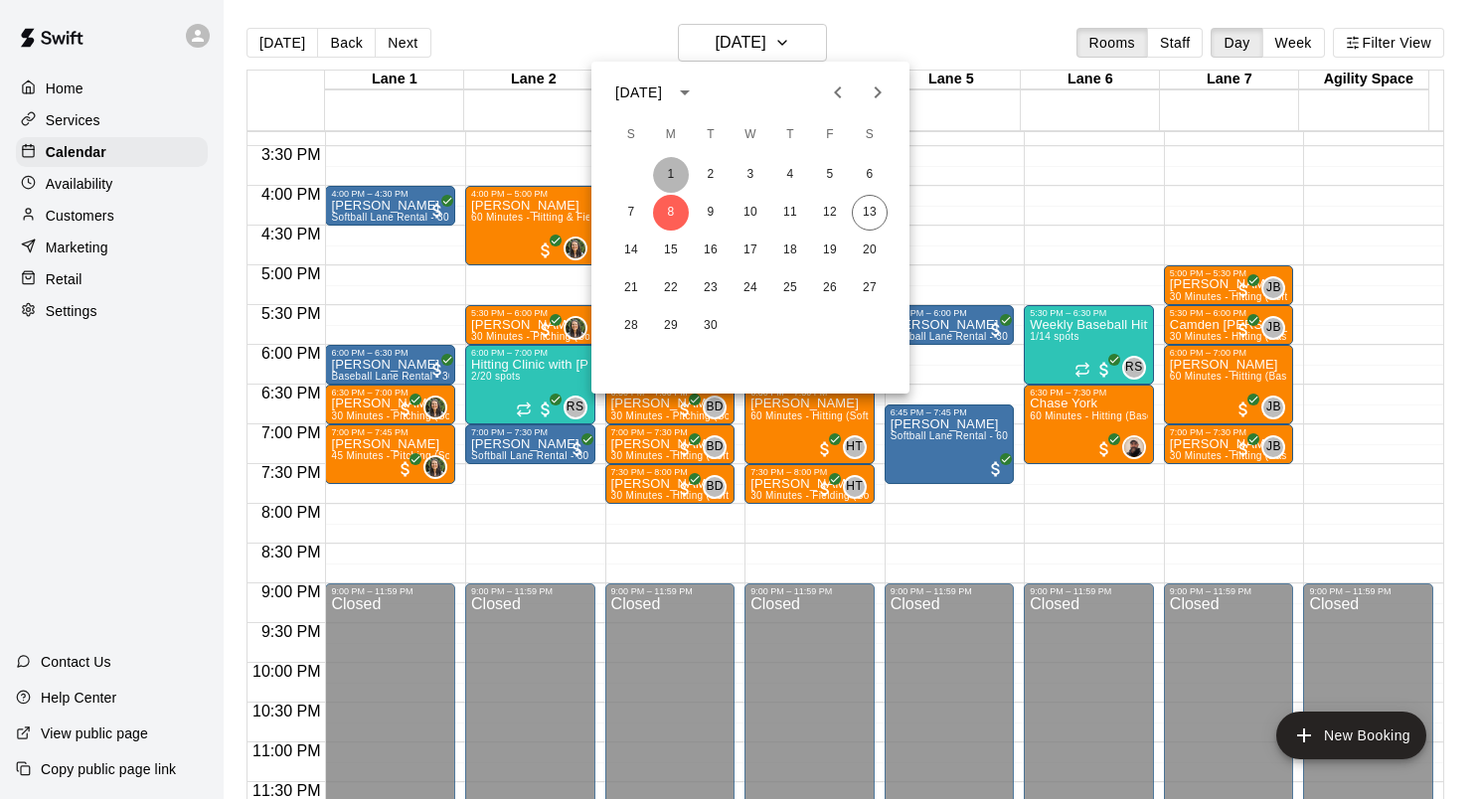
click at [664, 178] on button "1" at bounding box center [671, 175] width 36 height 36
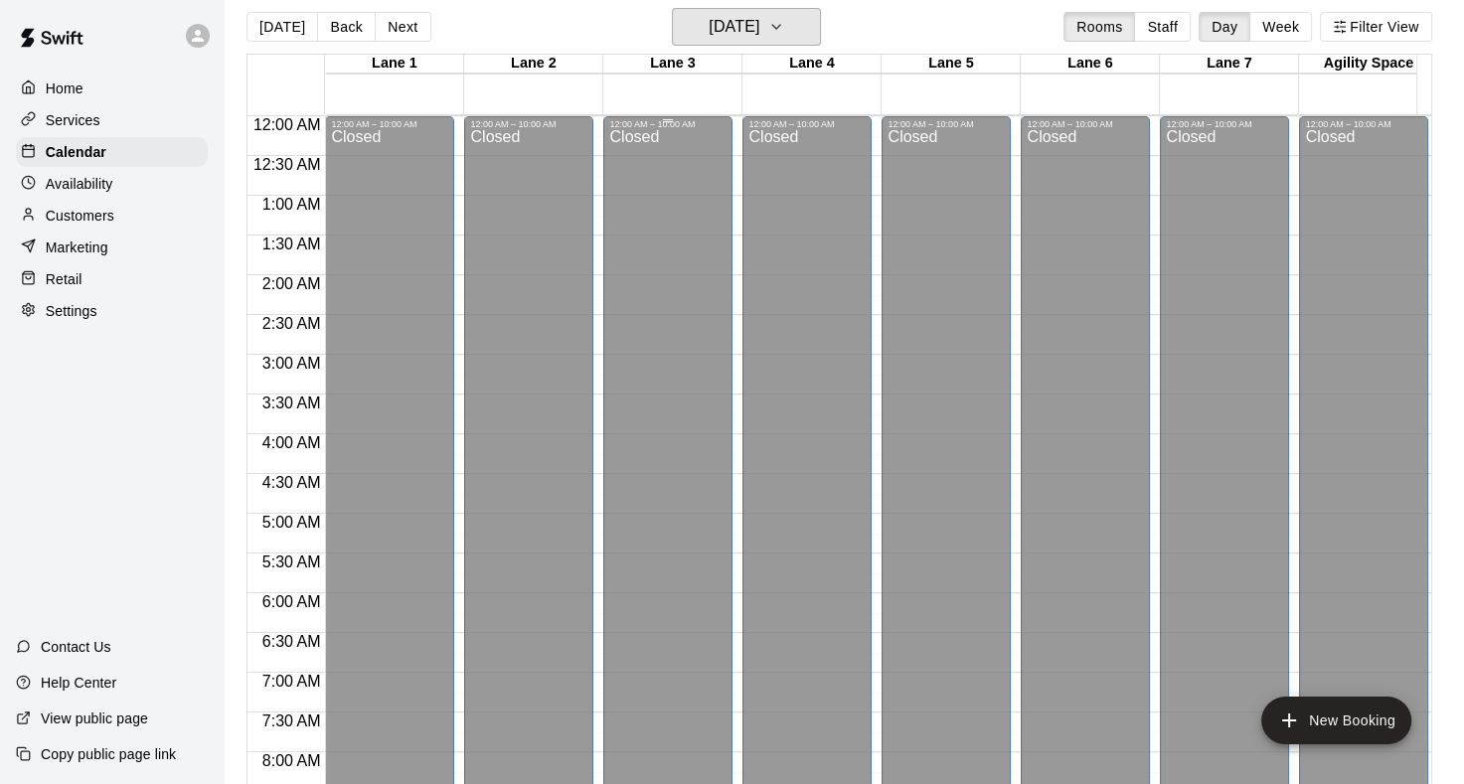
scroll to position [0, 0]
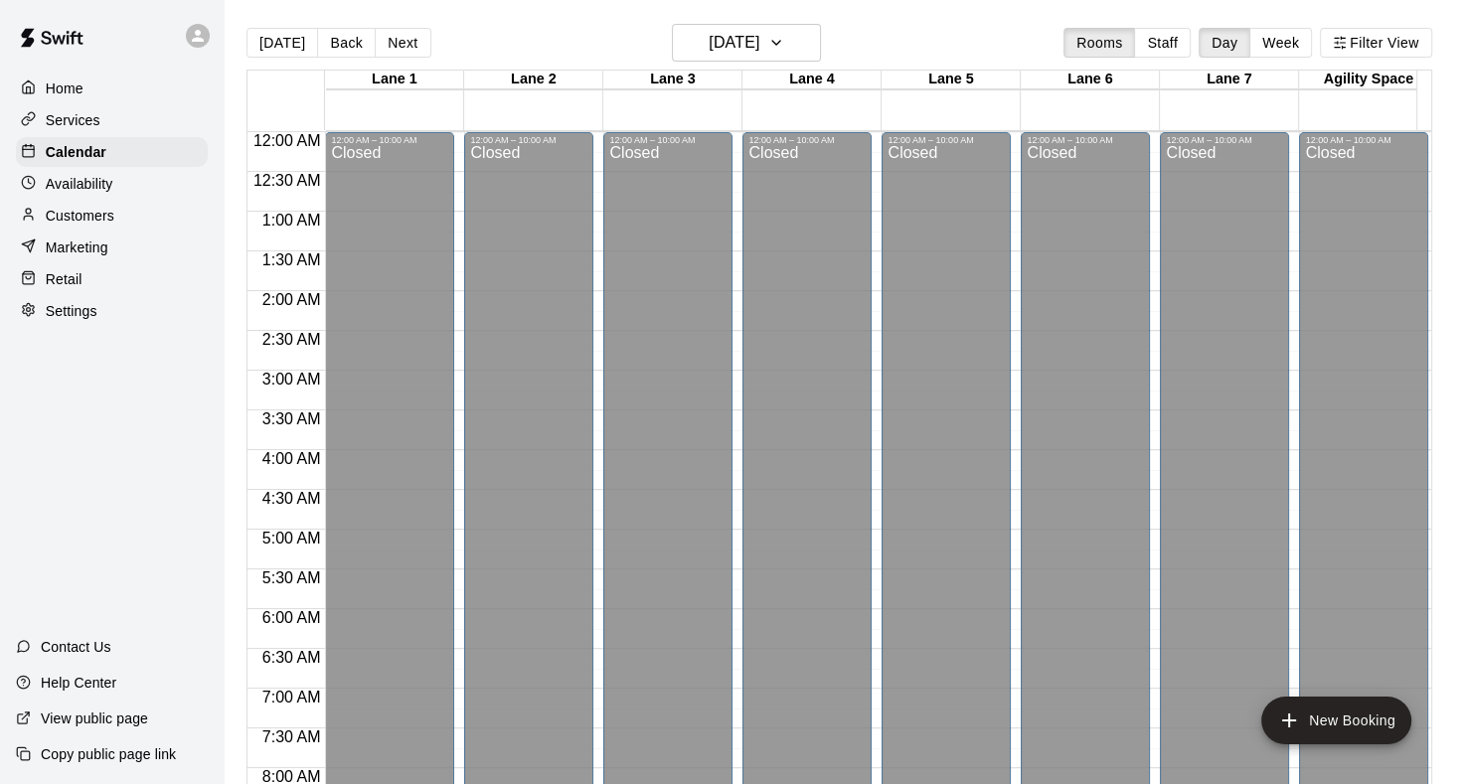
click at [282, 47] on button "[DATE]" at bounding box center [283, 43] width 72 height 30
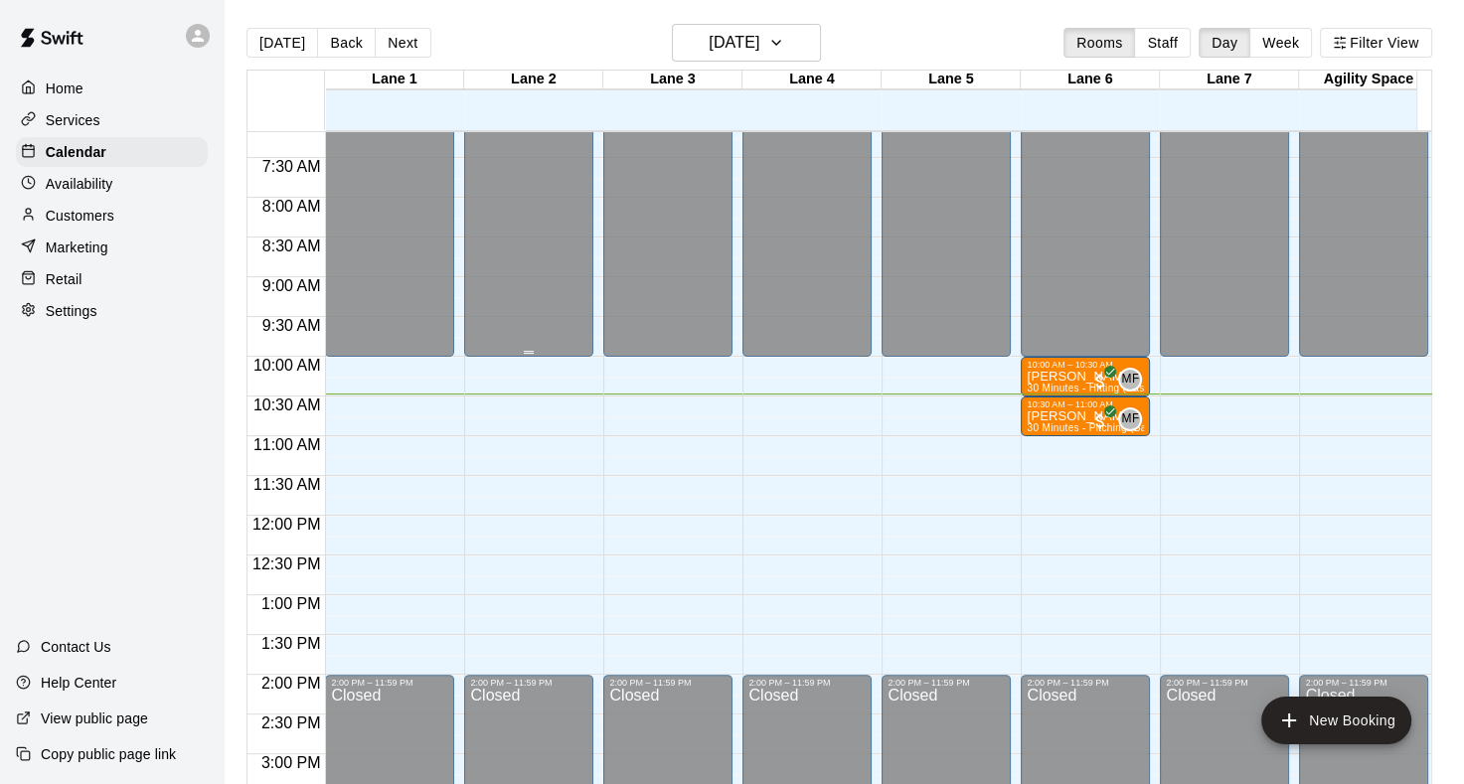
scroll to position [597, 0]
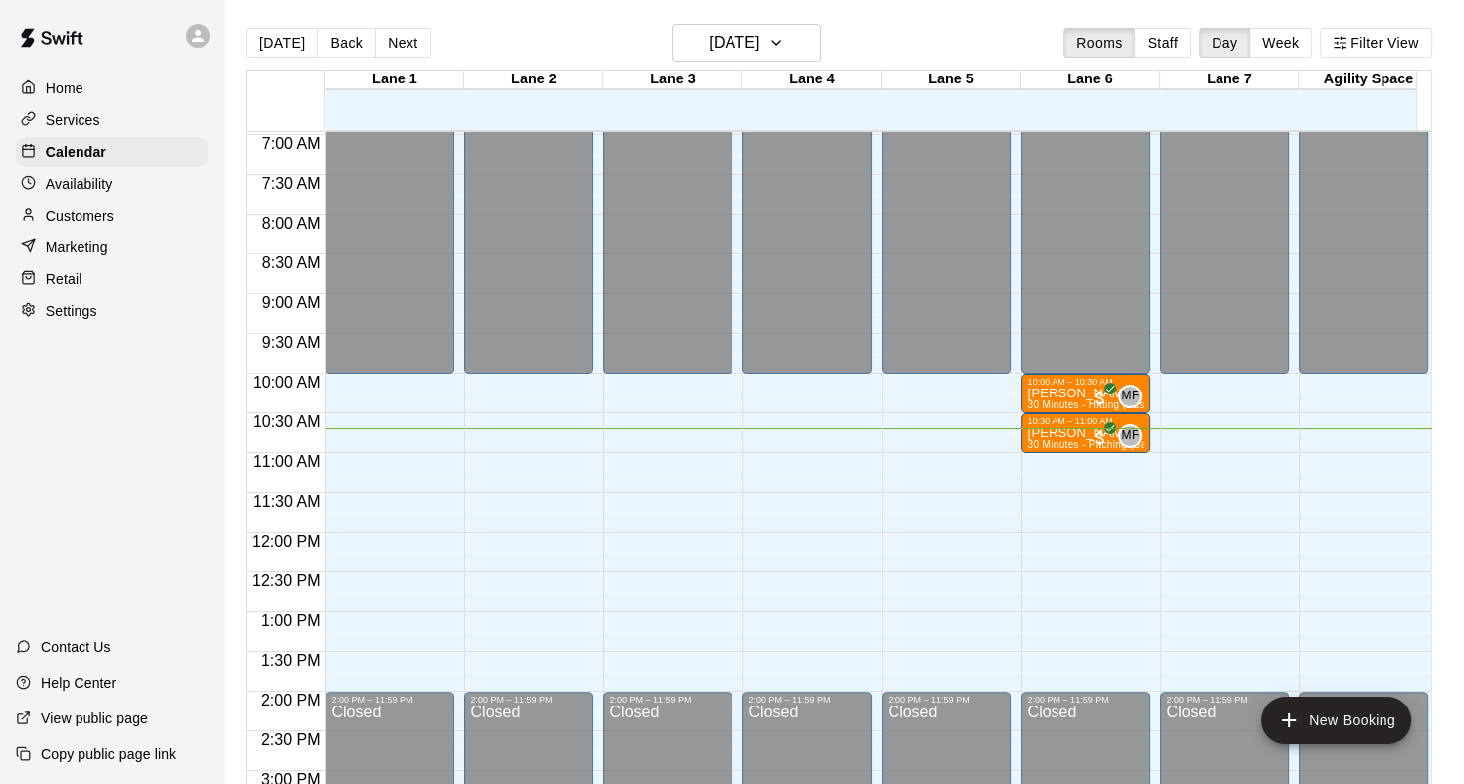
scroll to position [552, 0]
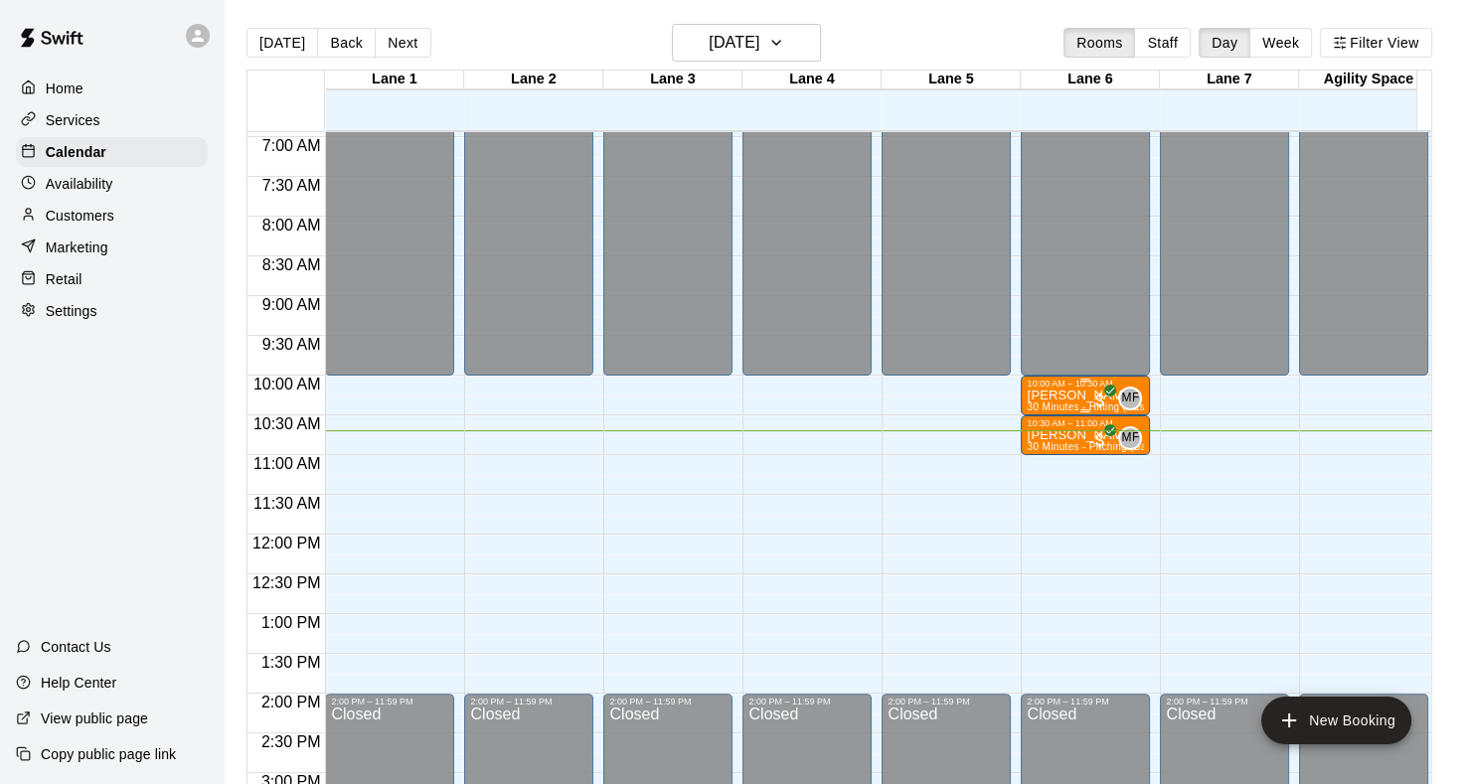
click at [1065, 396] on p "Lucas Pendilhe" at bounding box center [1085, 396] width 117 height 0
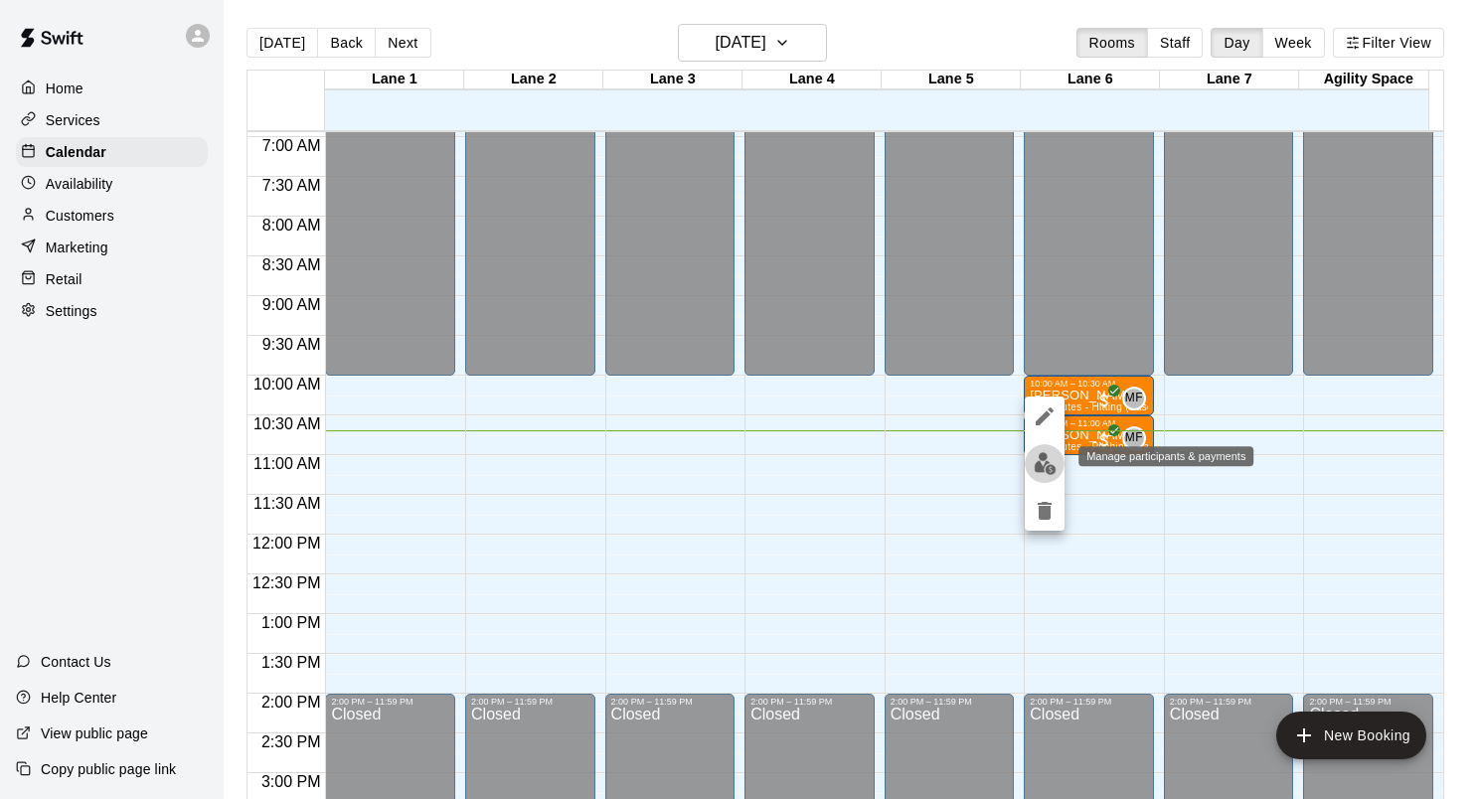
click at [1039, 457] on img "edit" at bounding box center [1045, 463] width 23 height 23
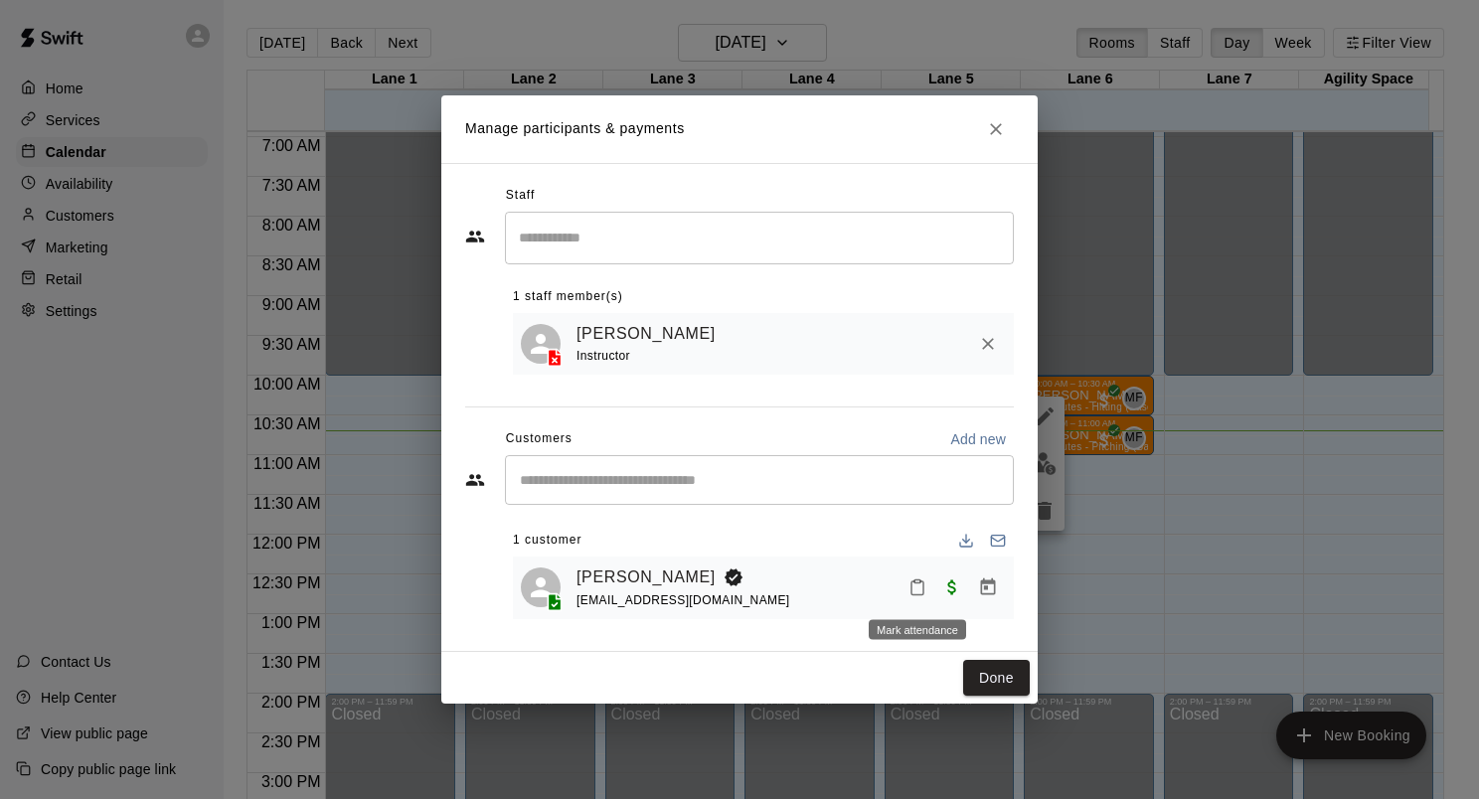
click at [912, 589] on icon "Mark attendance" at bounding box center [918, 589] width 12 height 14
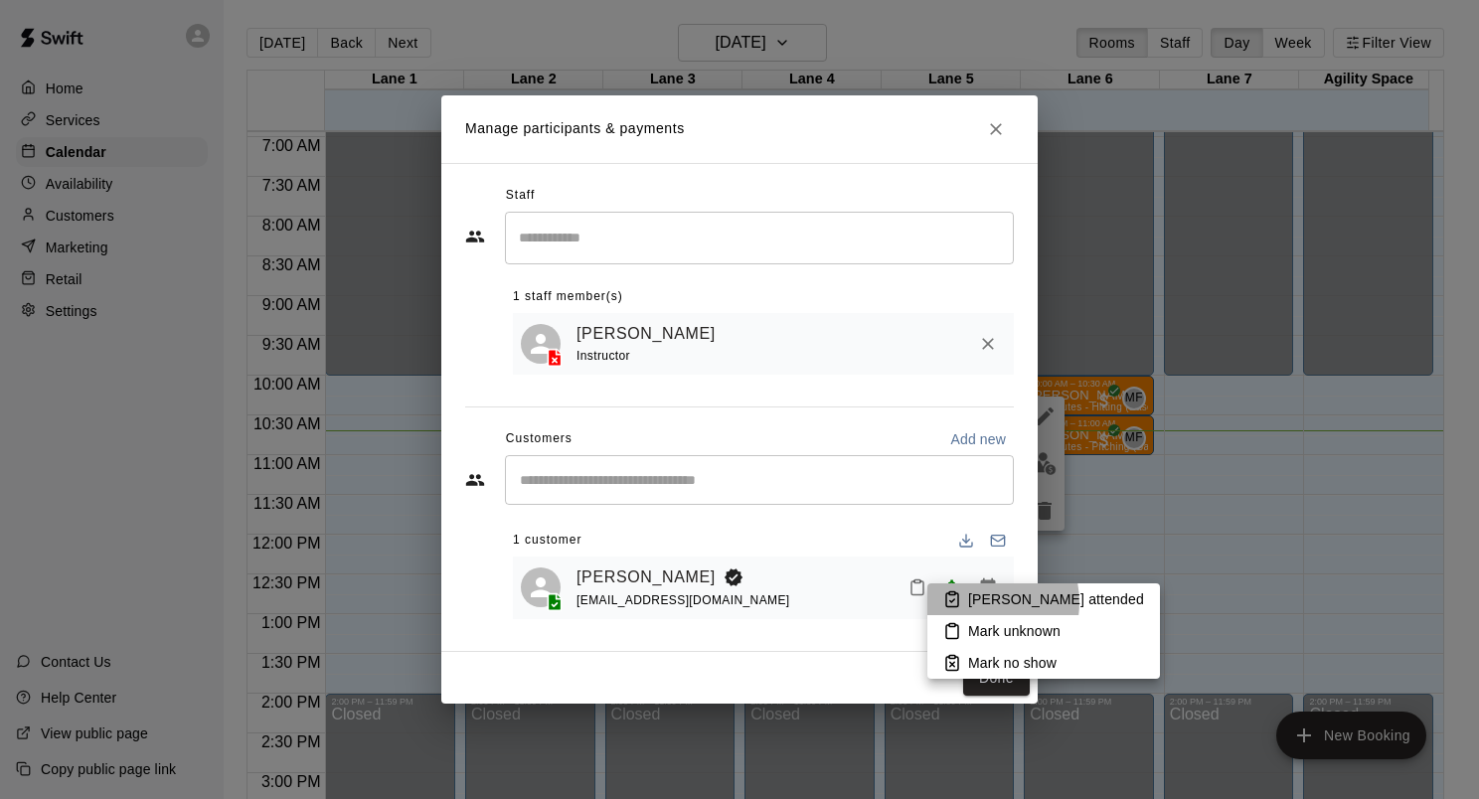
click at [978, 602] on p "Mark attended" at bounding box center [1056, 600] width 176 height 20
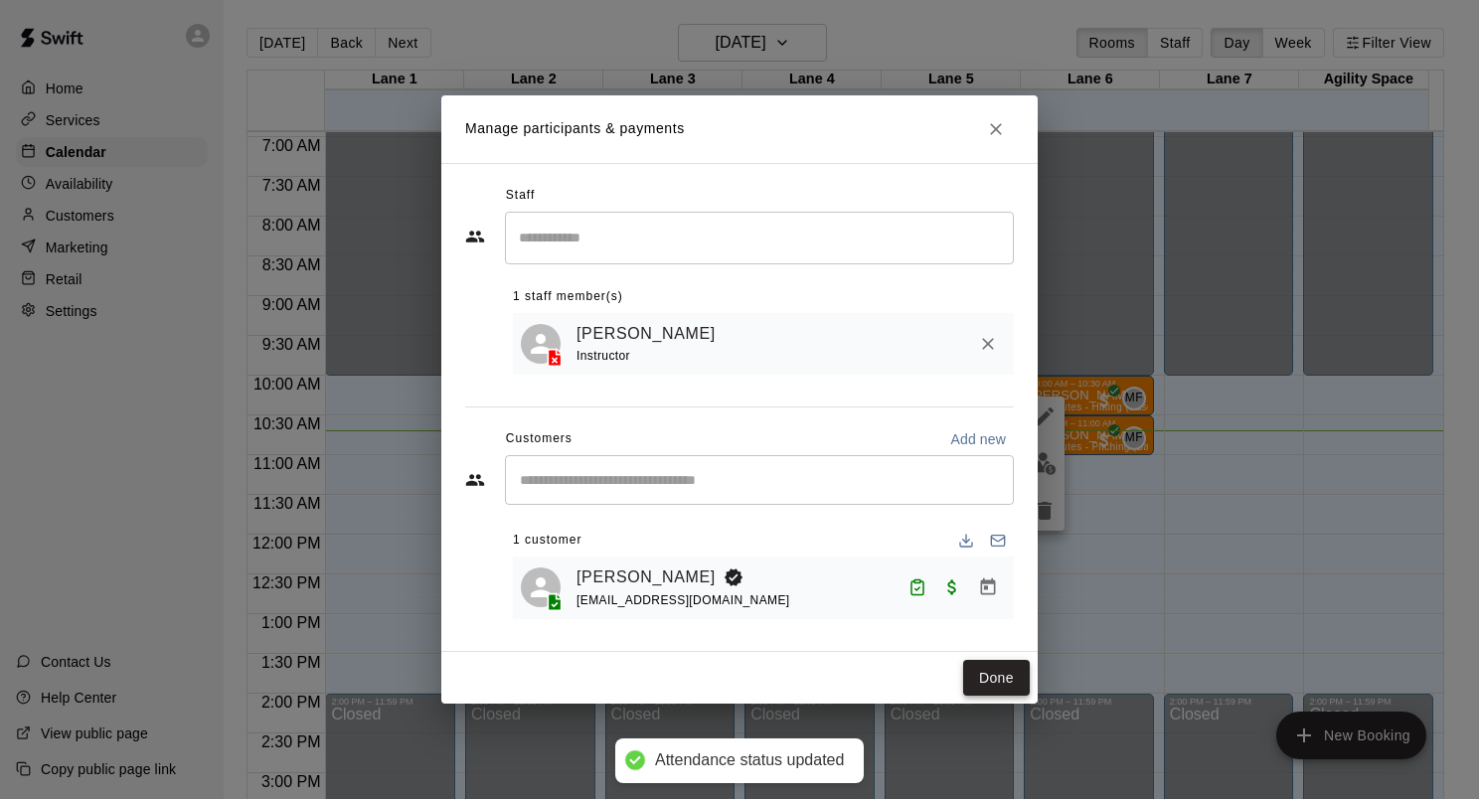
click at [995, 678] on button "Done" at bounding box center [996, 678] width 67 height 37
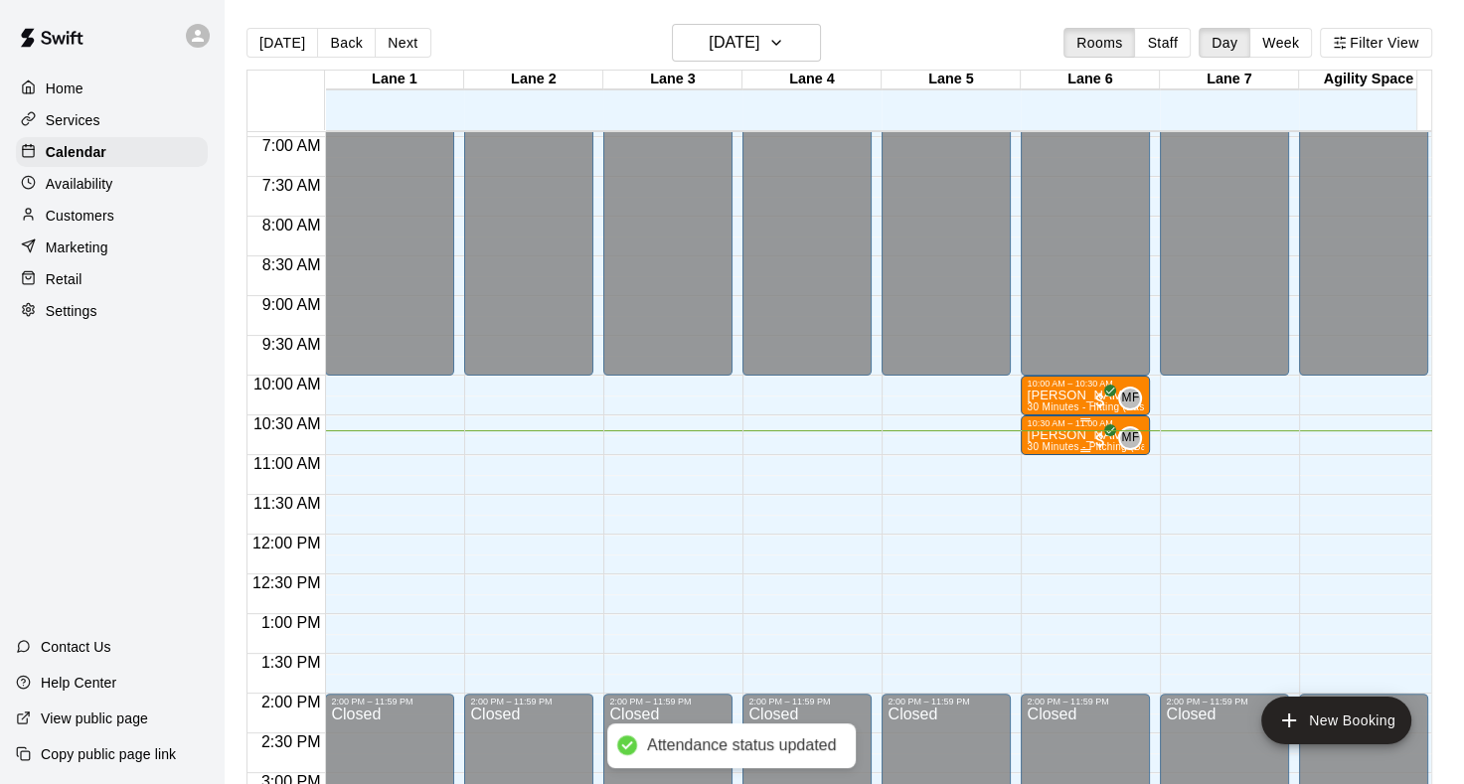
click at [1047, 435] on p "[PERSON_NAME]" at bounding box center [1085, 435] width 117 height 0
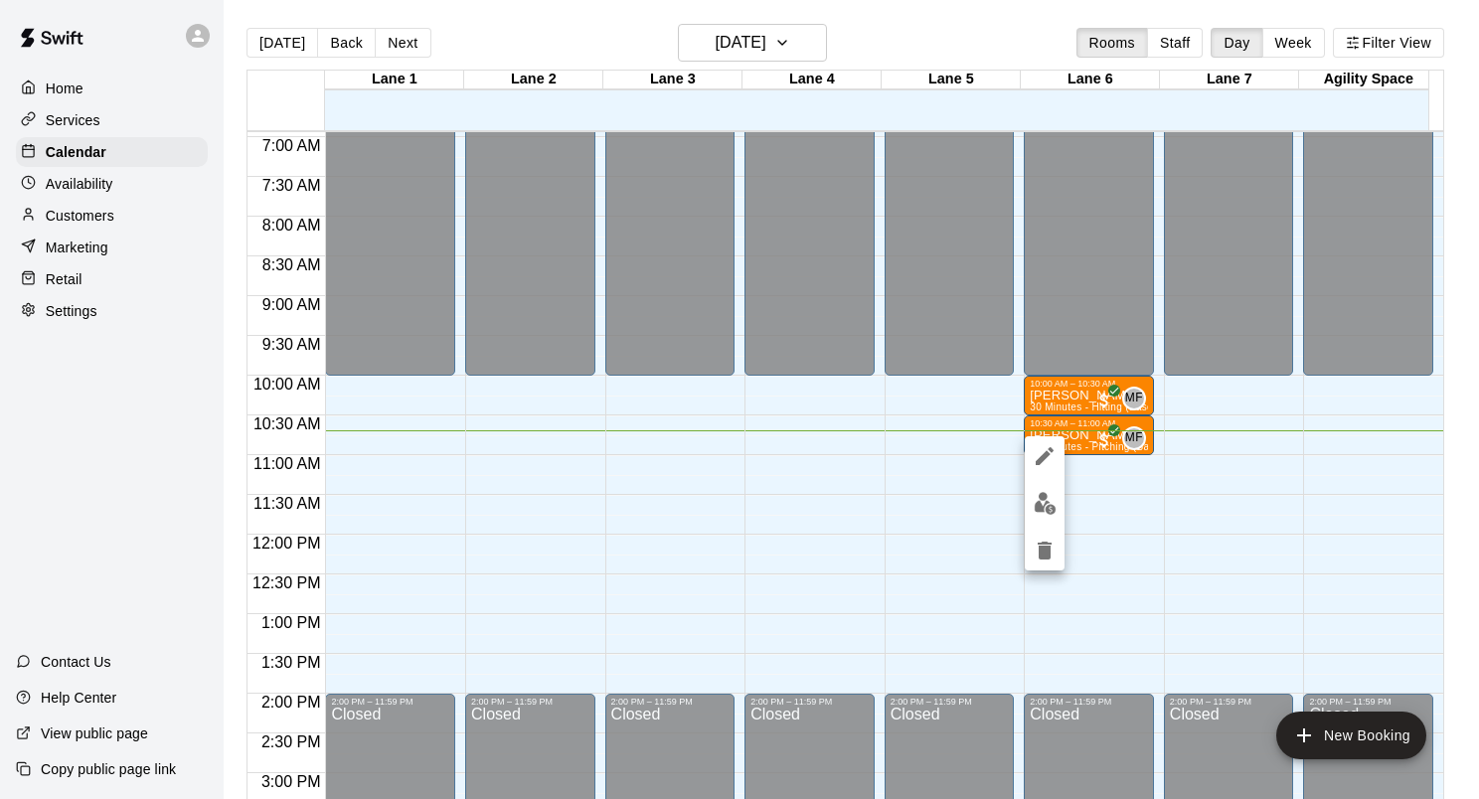
click at [1039, 512] on img "edit" at bounding box center [1045, 503] width 23 height 23
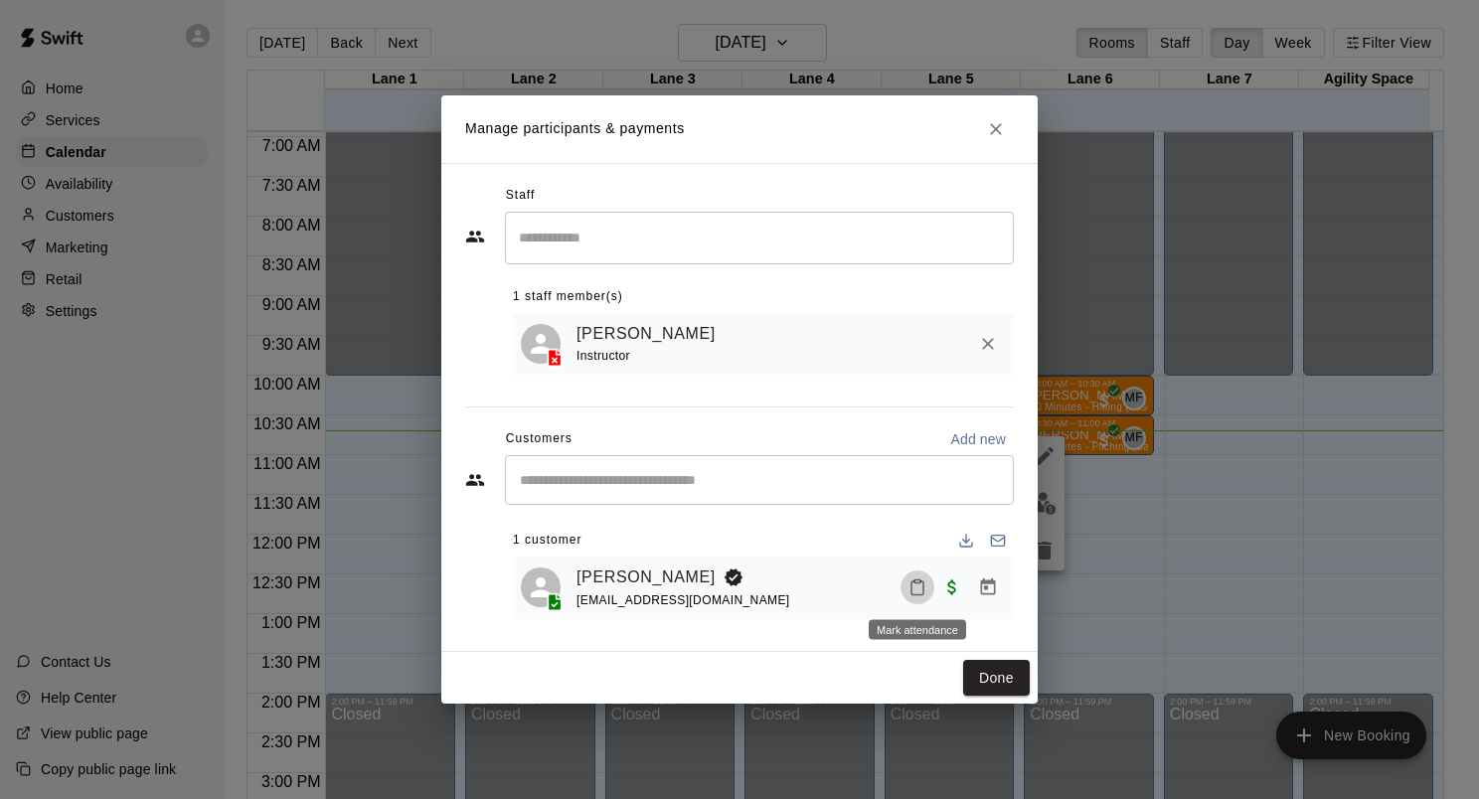
click at [919, 581] on rect "Mark attendance" at bounding box center [918, 582] width 6 height 3
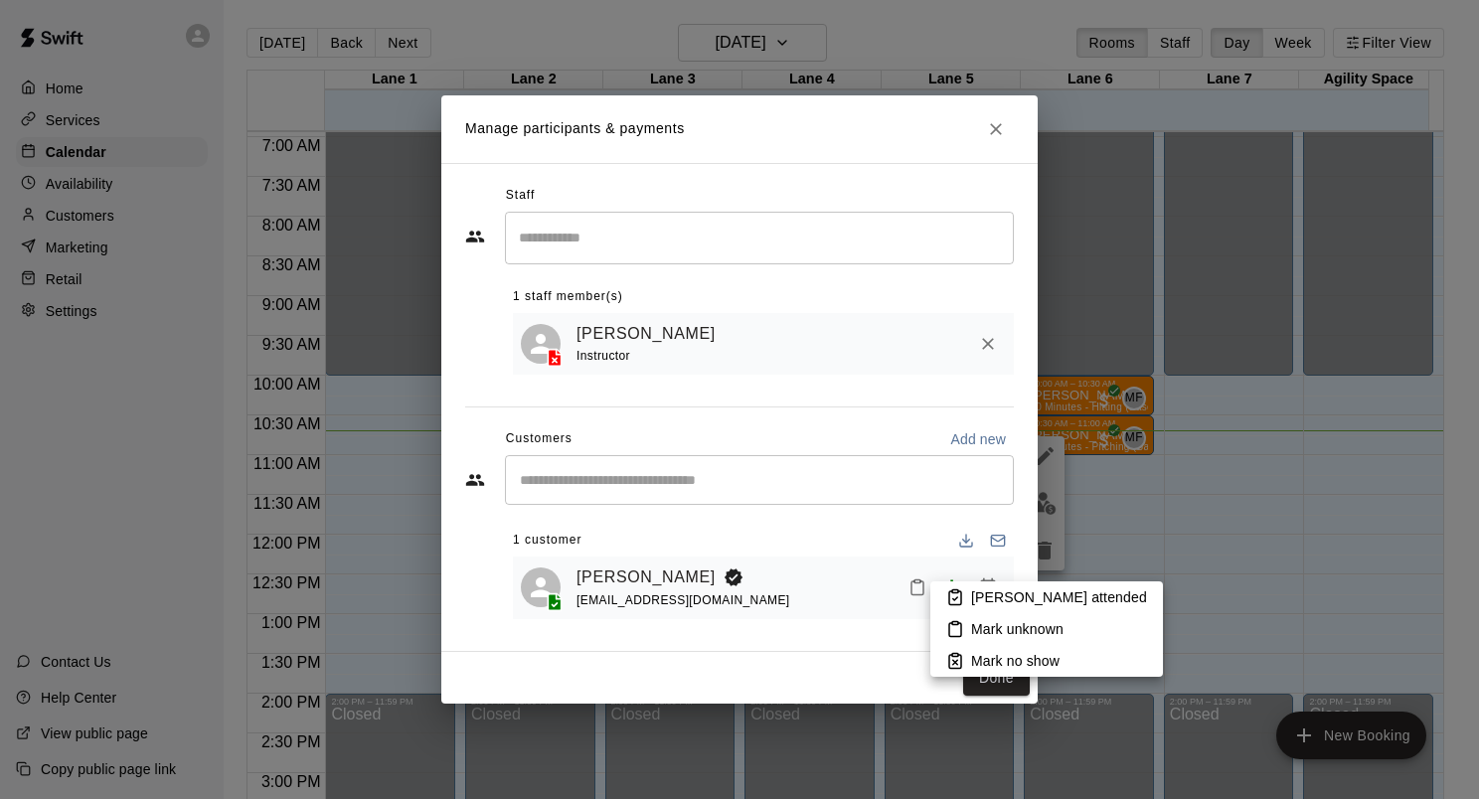
click at [1001, 591] on p "Mark attended" at bounding box center [1059, 598] width 176 height 20
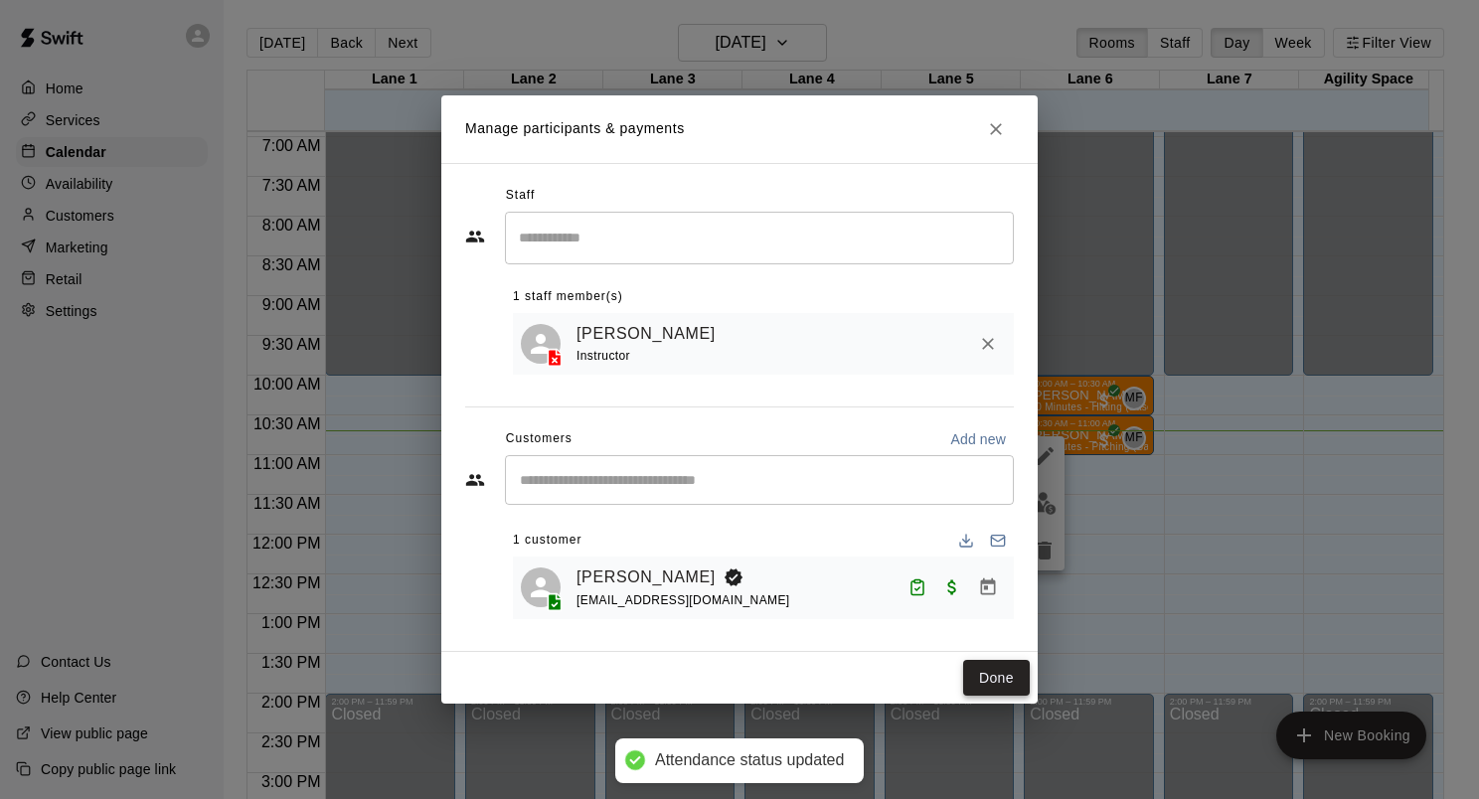
click at [1000, 676] on button "Done" at bounding box center [996, 678] width 67 height 37
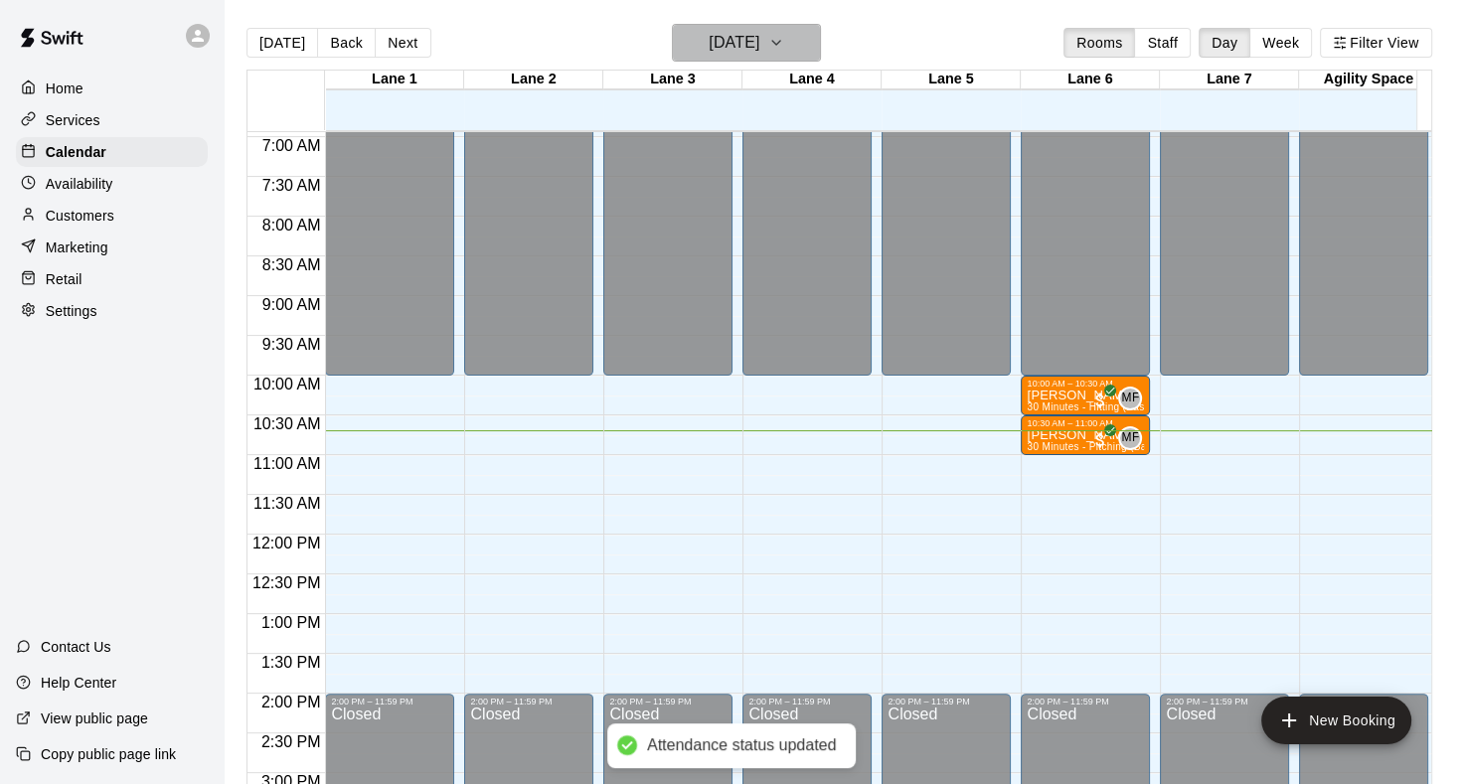
click at [780, 41] on icon "button" at bounding box center [776, 43] width 8 height 4
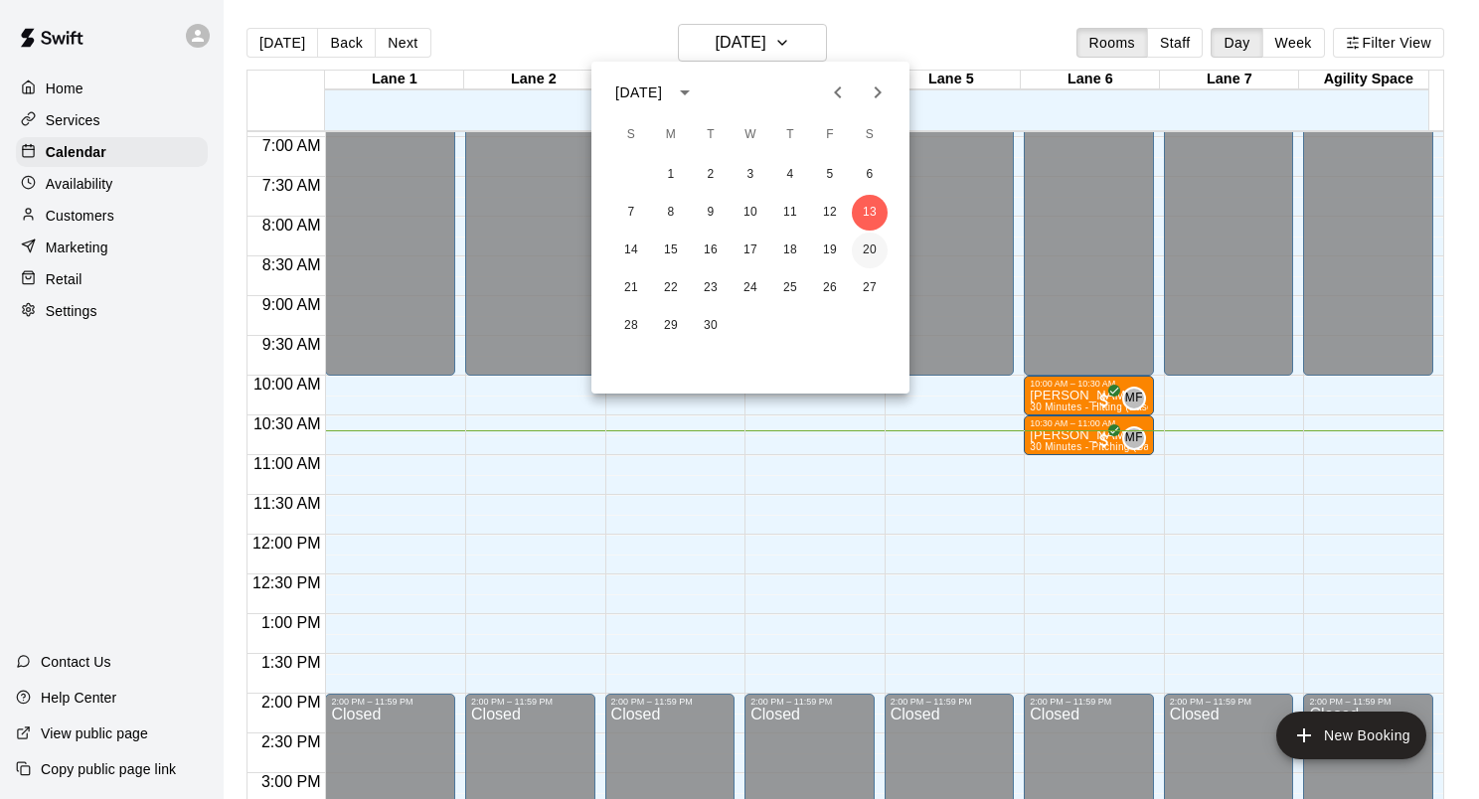
click at [867, 256] on button "20" at bounding box center [870, 251] width 36 height 36
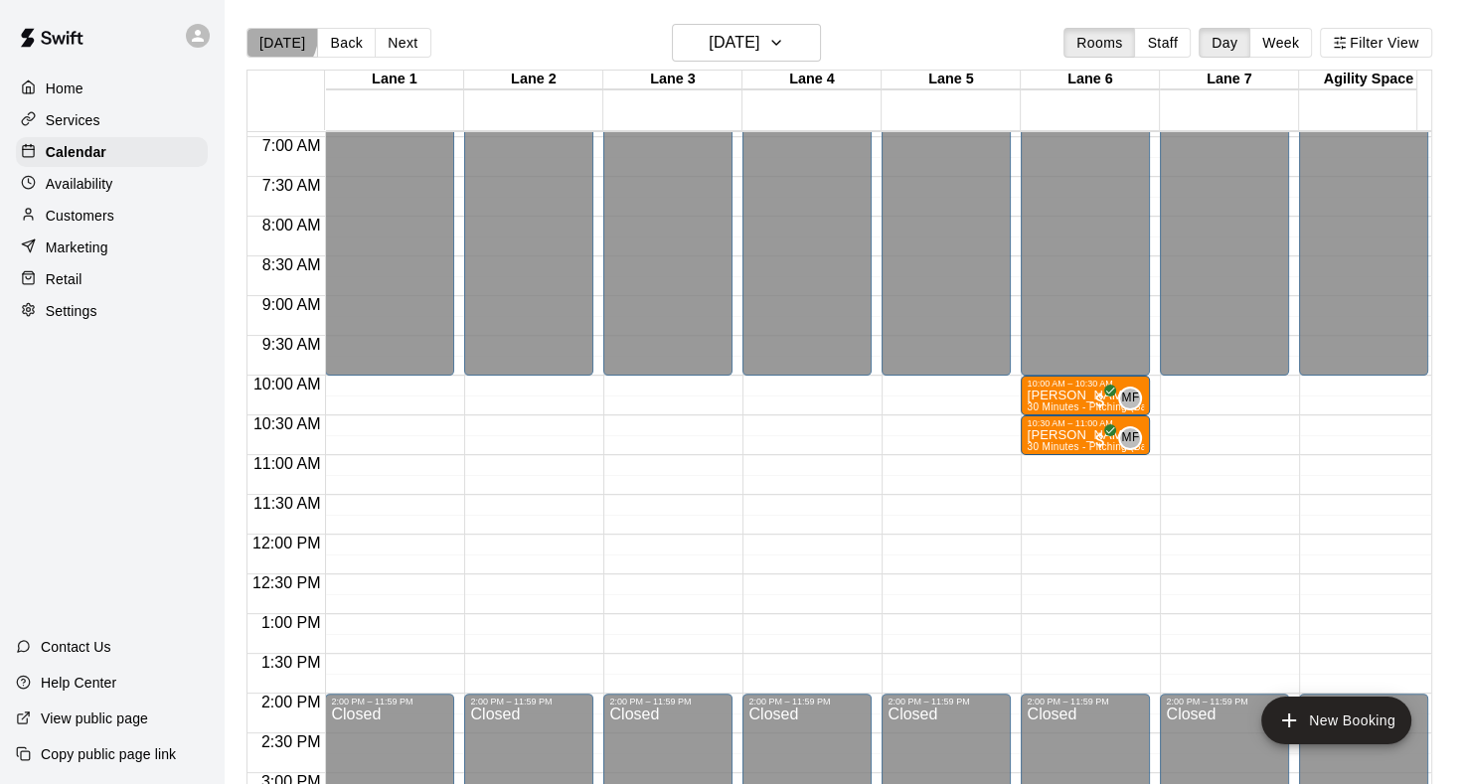
click at [275, 36] on button "[DATE]" at bounding box center [283, 43] width 72 height 30
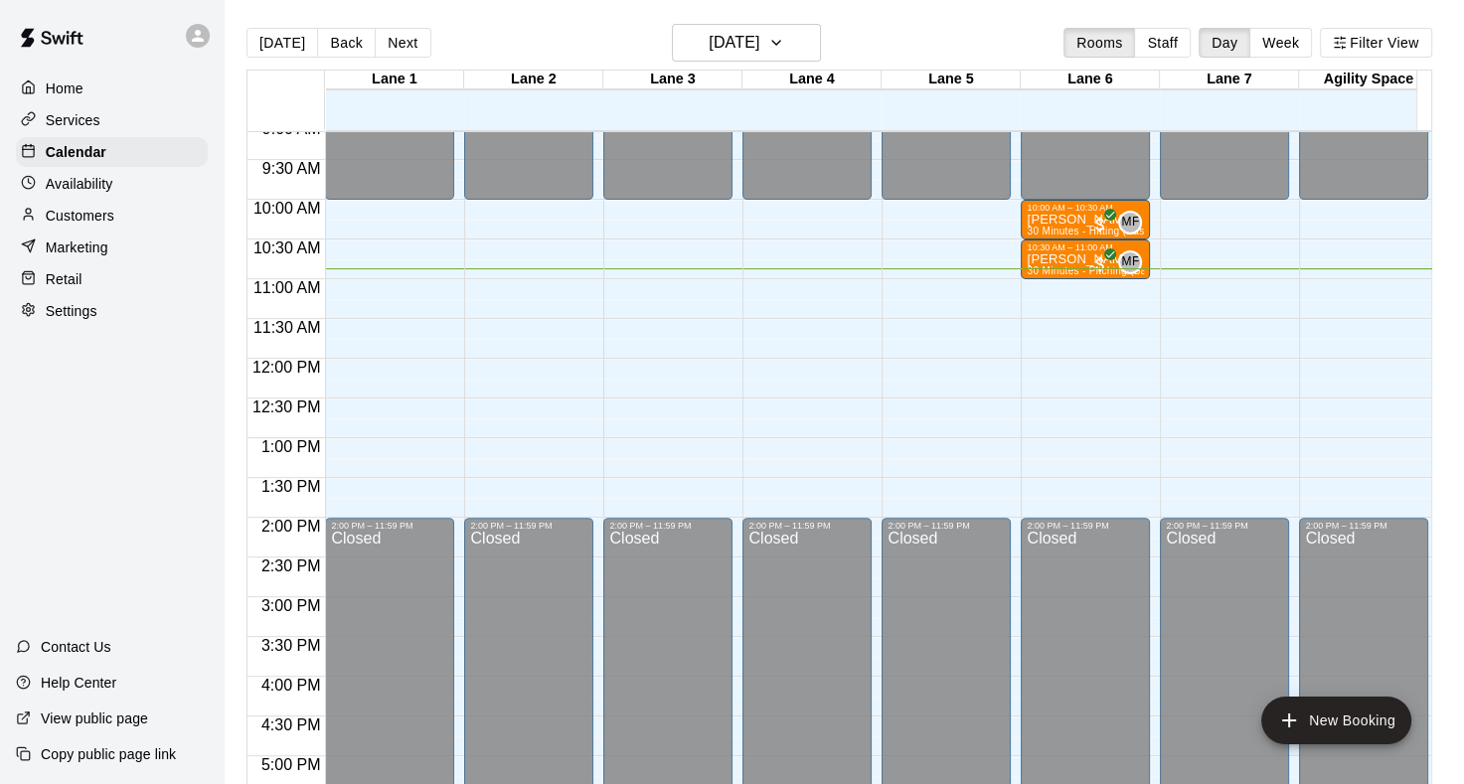
scroll to position [696, 0]
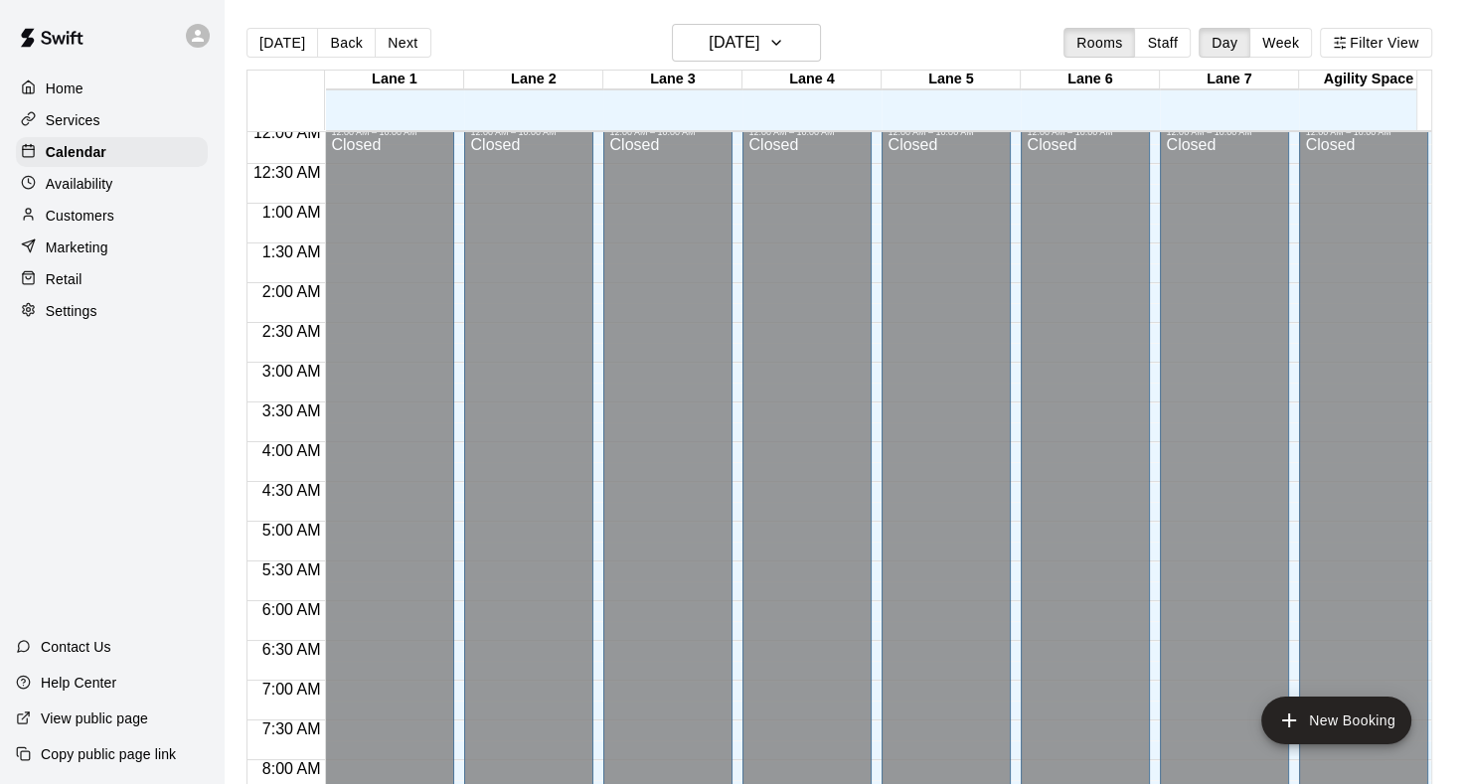
scroll to position [795, 0]
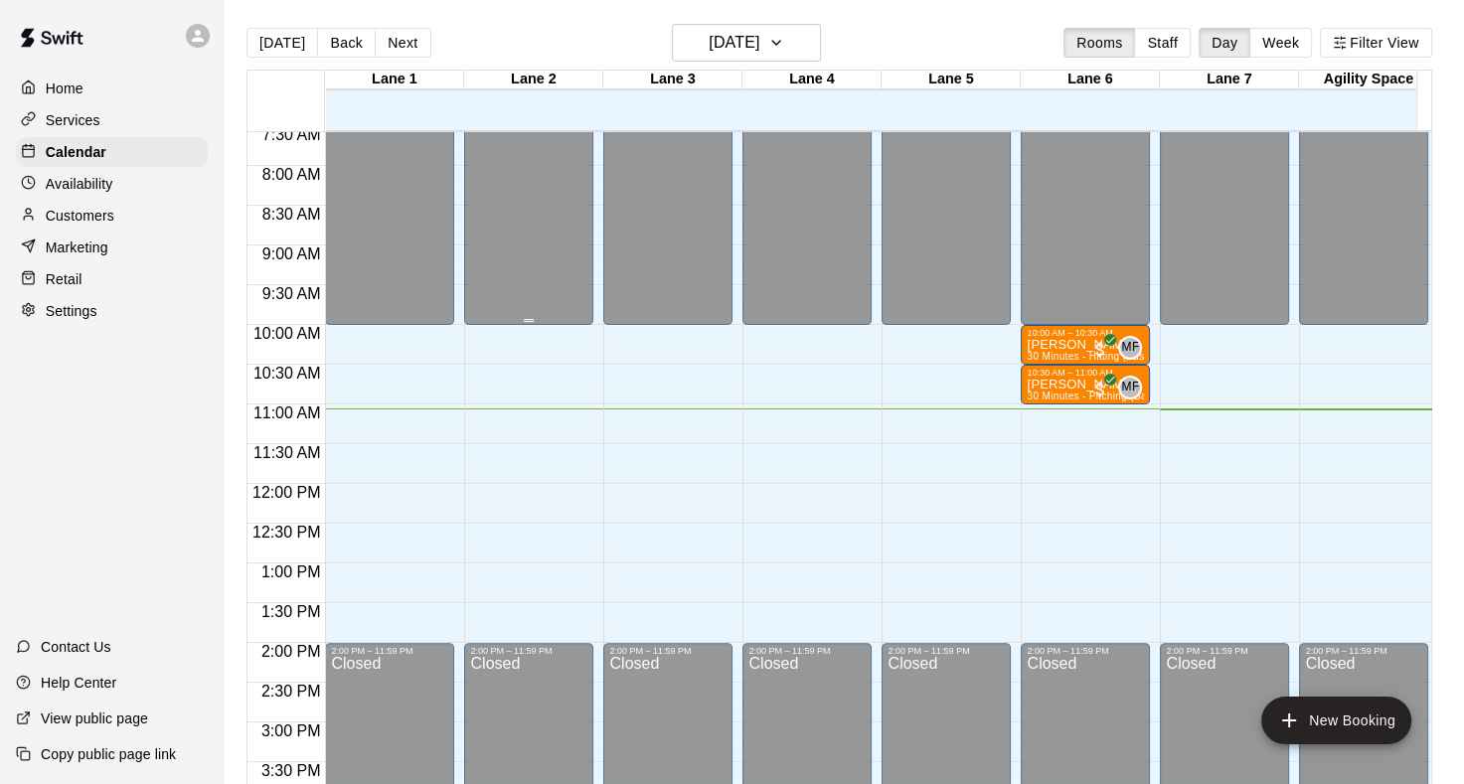
scroll to position [581, 0]
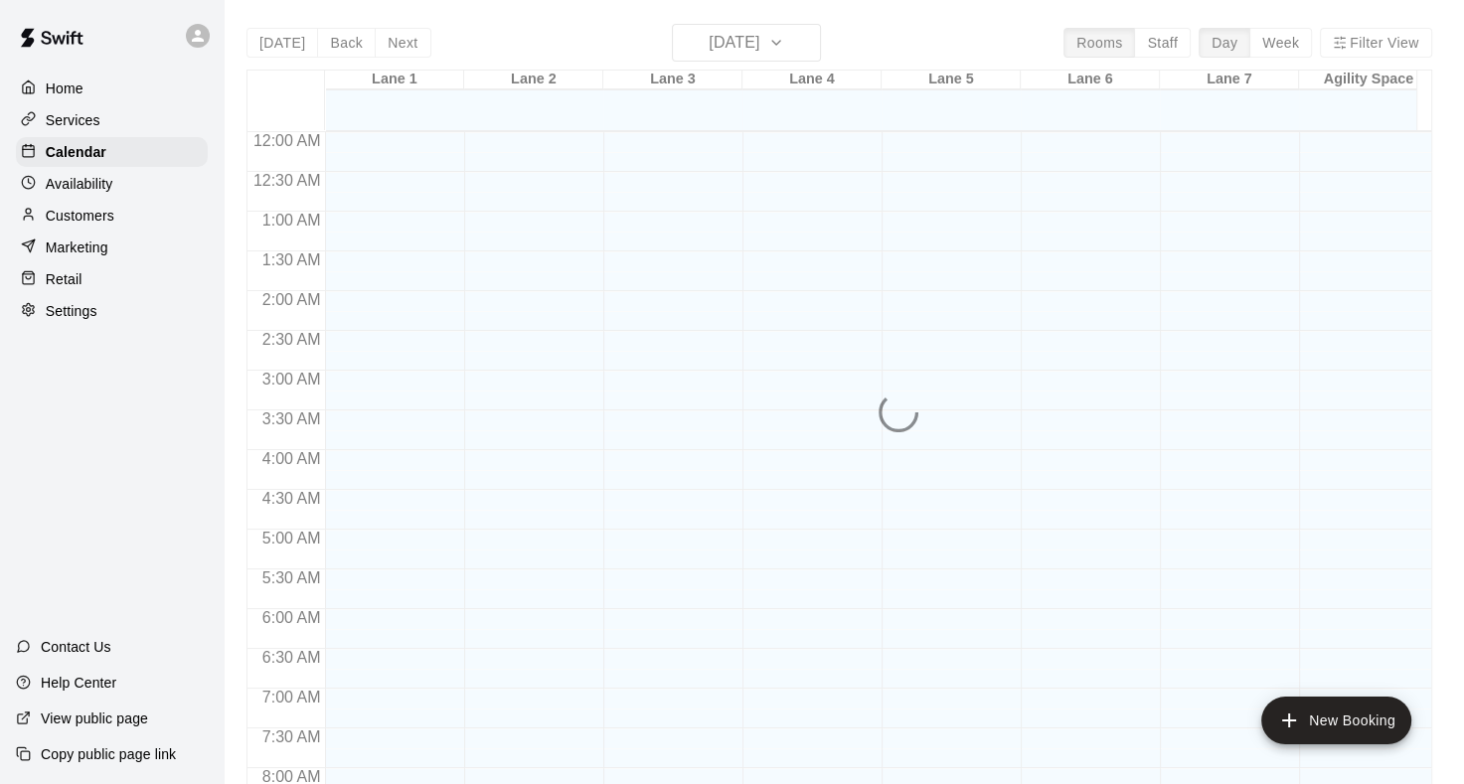
scroll to position [902, 0]
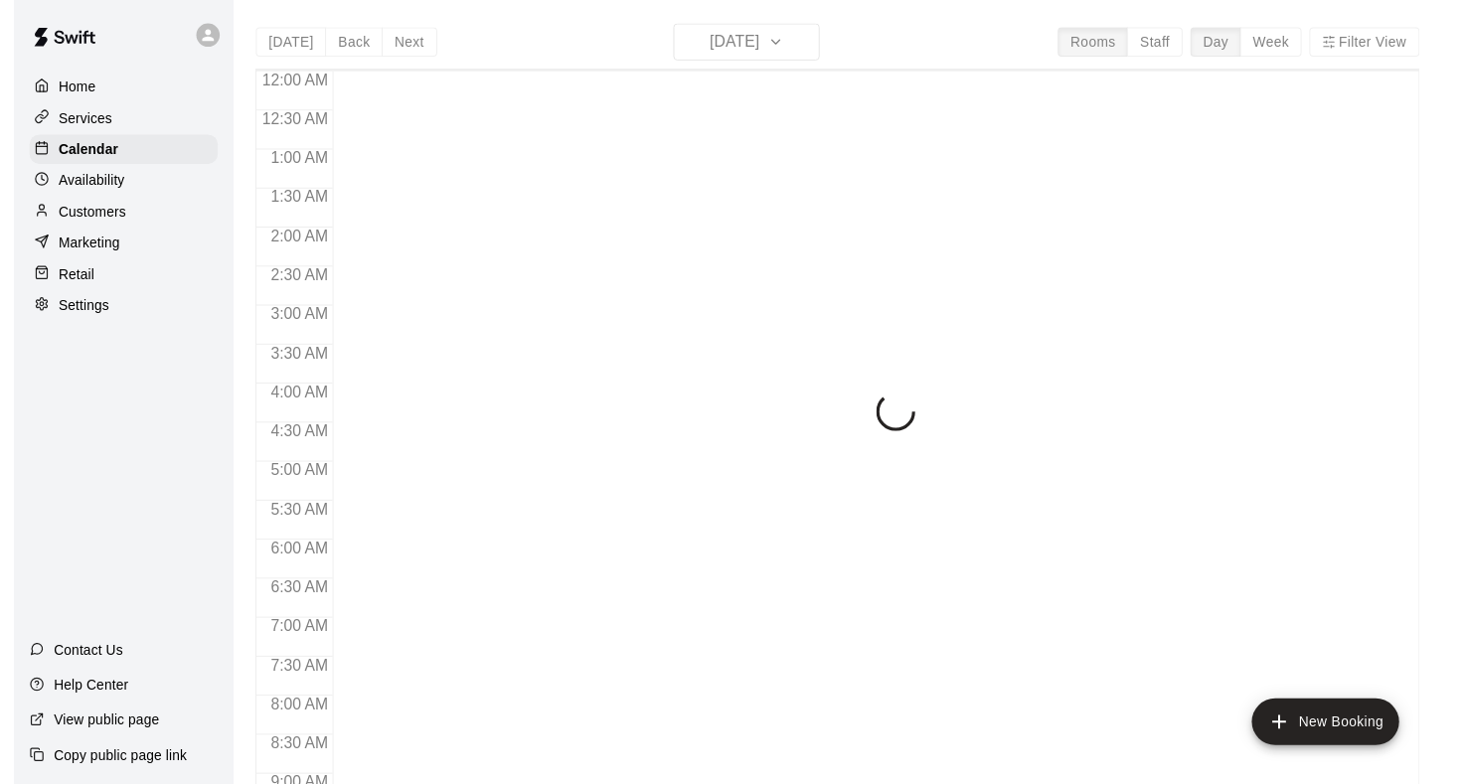
scroll to position [936, 0]
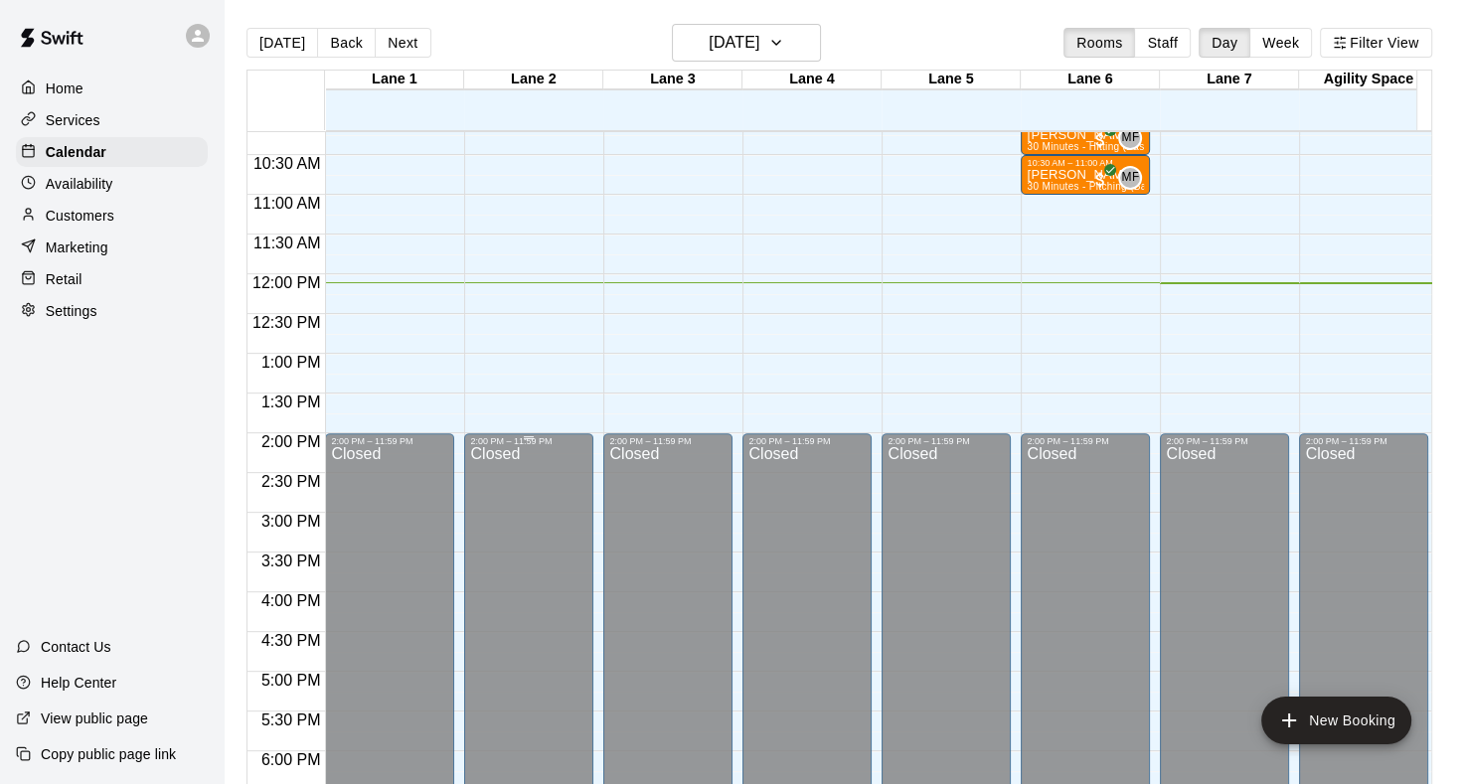
scroll to position [664, 0]
